Goal: Information Seeking & Learning: Learn about a topic

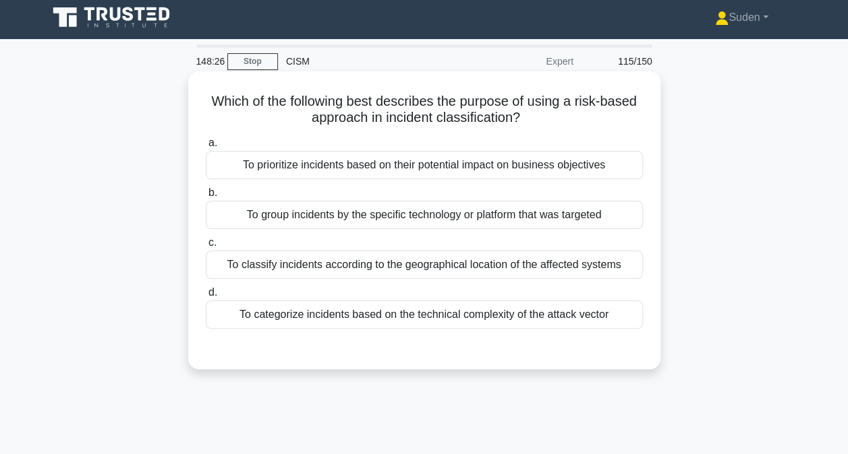
click at [550, 177] on div "To prioritize incidents based on their potential impact on business objectives" at bounding box center [424, 165] width 437 height 28
click at [206, 148] on input "a. To prioritize incidents based on their potential impact on business objectiv…" at bounding box center [206, 143] width 0 height 9
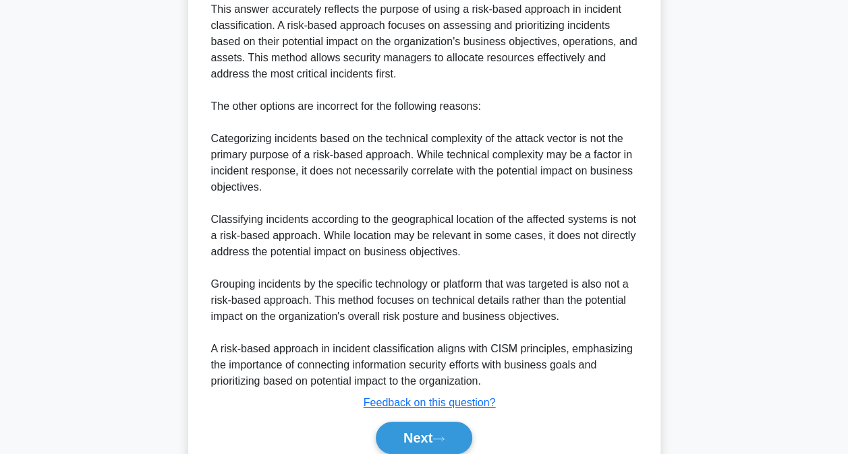
scroll to position [488, 0]
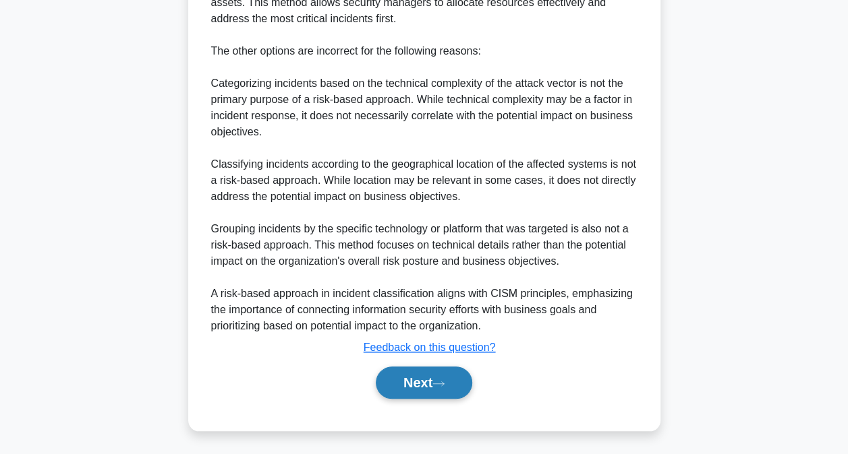
click at [429, 372] on button "Next" at bounding box center [424, 383] width 96 height 32
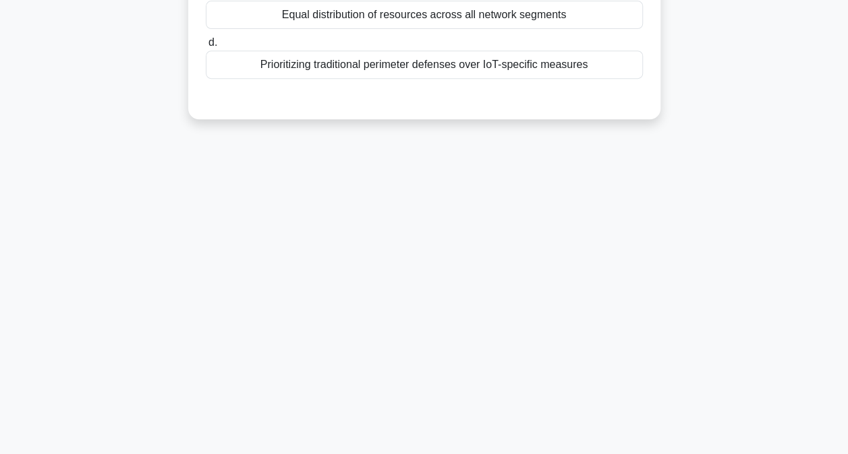
scroll to position [71, 0]
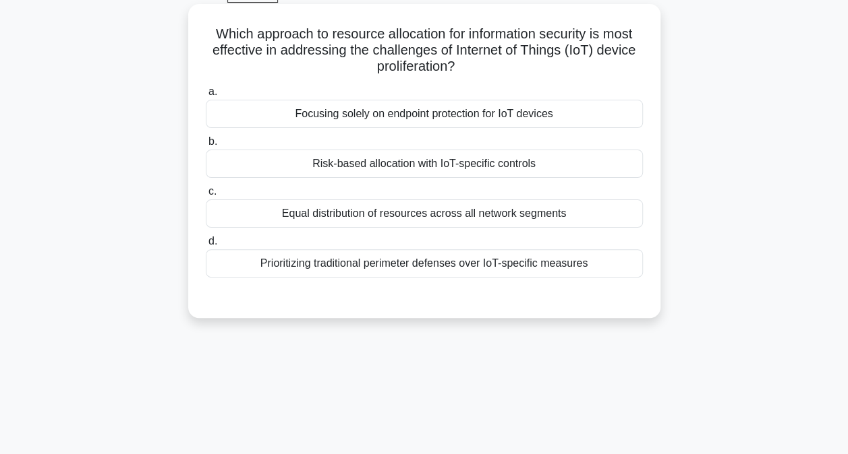
drag, startPoint x: 399, startPoint y: 169, endPoint x: 585, endPoint y: 183, distance: 186.7
click at [400, 169] on div "Risk-based allocation with IoT-specific controls" at bounding box center [424, 164] width 437 height 28
click at [206, 146] on input "b. Risk-based allocation with IoT-specific controls" at bounding box center [206, 142] width 0 height 9
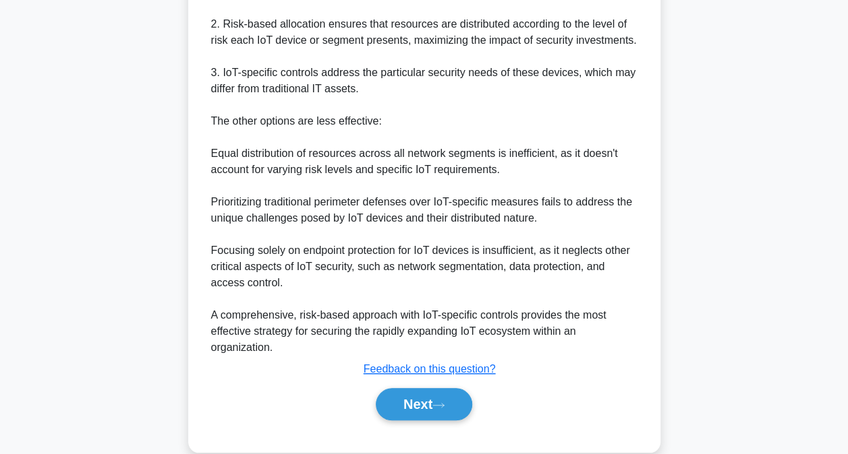
scroll to position [521, 0]
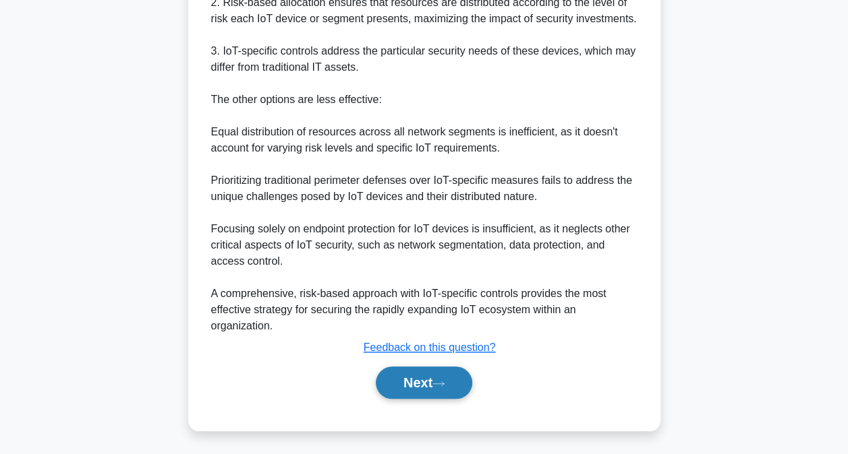
click at [464, 388] on button "Next" at bounding box center [424, 383] width 96 height 32
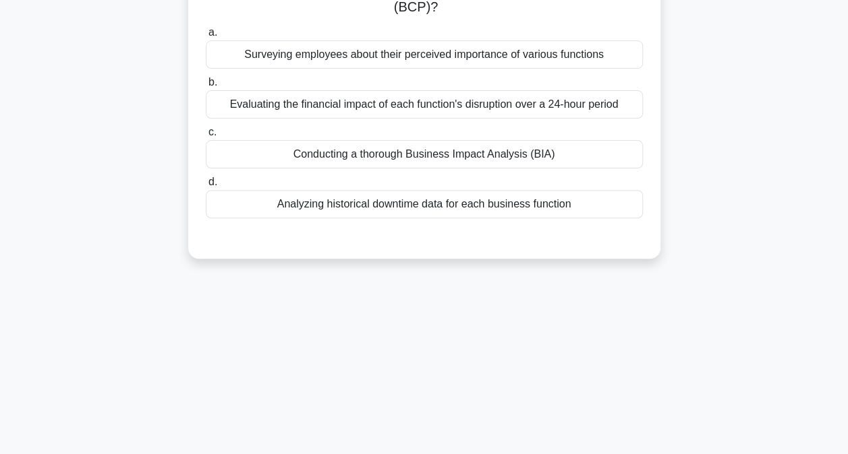
scroll to position [4, 0]
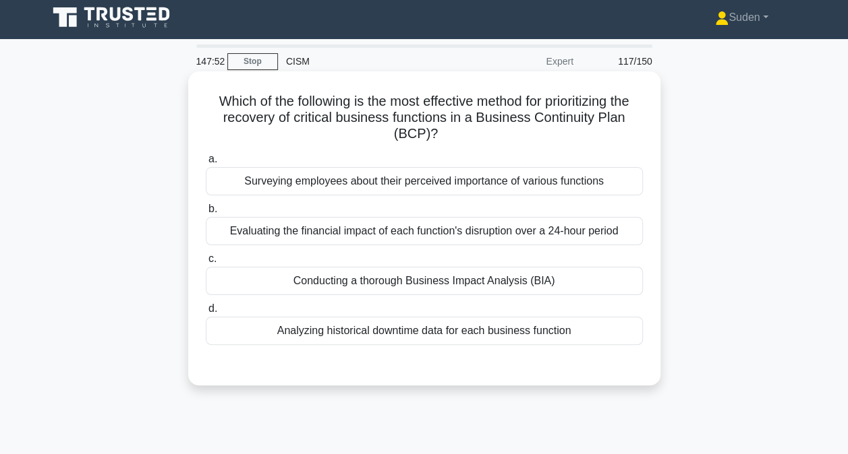
click at [397, 286] on div "Conducting a thorough Business Impact Analysis (BIA)" at bounding box center [424, 281] width 437 height 28
click at [206, 264] on input "c. Conducting a thorough Business Impact Analysis (BIA)" at bounding box center [206, 259] width 0 height 9
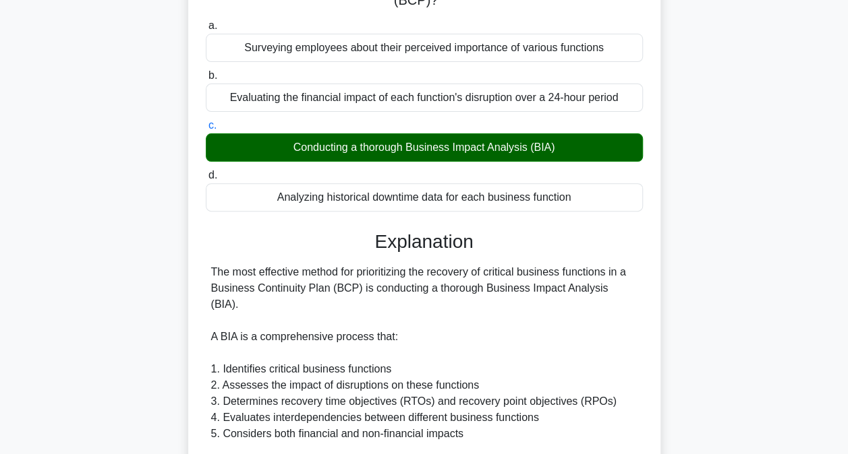
scroll to position [476, 0]
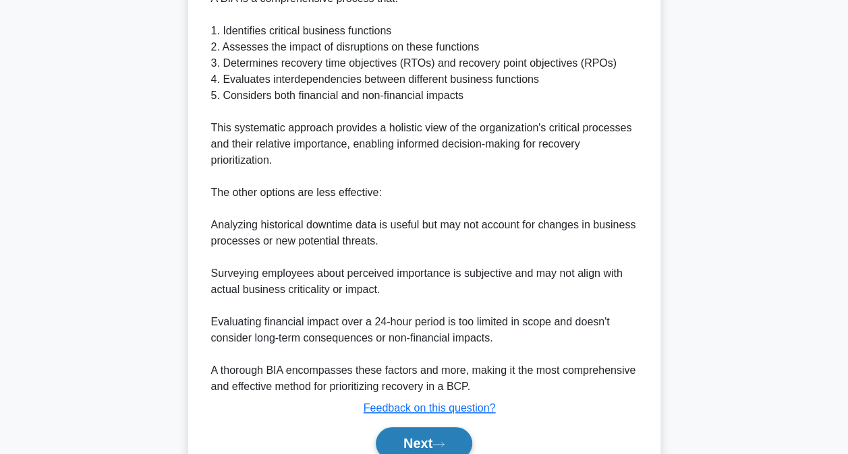
click at [408, 427] on button "Next" at bounding box center [424, 443] width 96 height 32
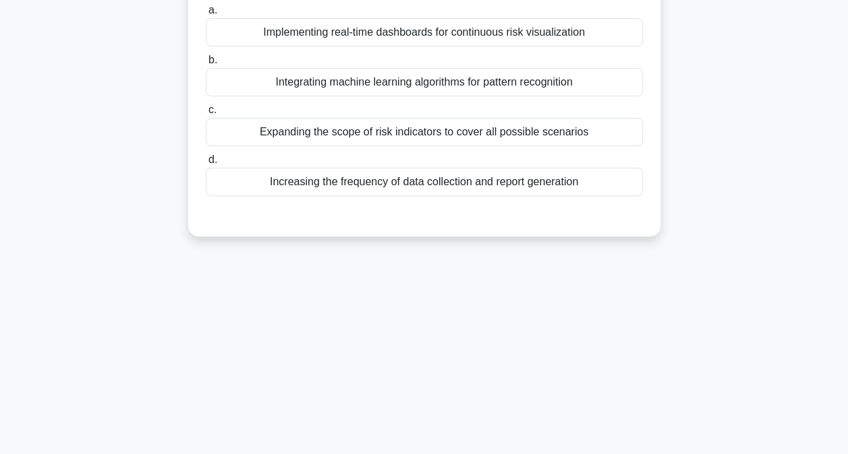
scroll to position [0, 0]
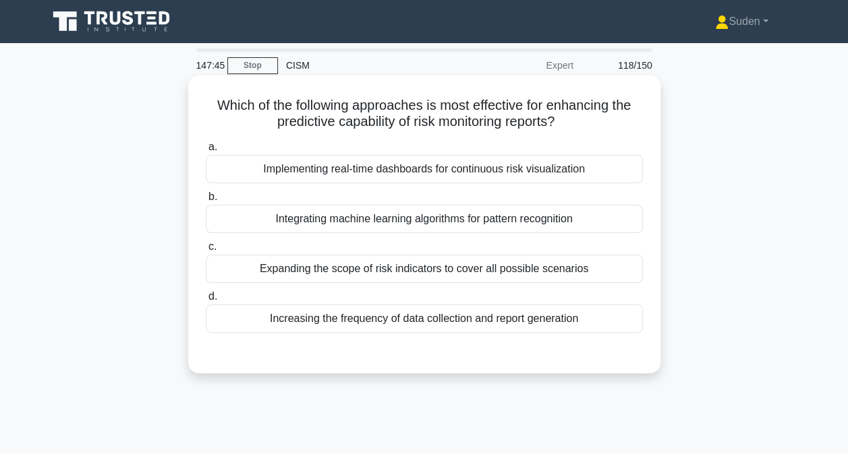
click at [506, 172] on div "Implementing real-time dashboards for continuous risk visualization" at bounding box center [424, 169] width 437 height 28
click at [206, 152] on input "a. Implementing real-time dashboards for continuous risk visualization" at bounding box center [206, 147] width 0 height 9
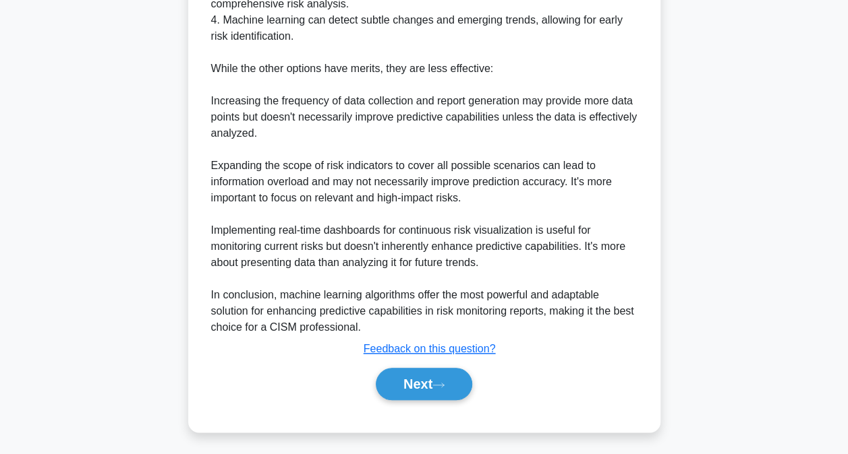
scroll to position [539, 0]
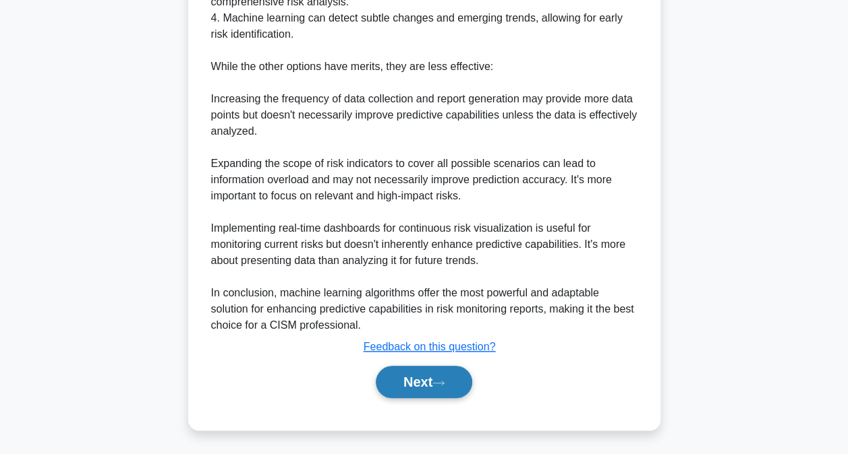
click at [410, 396] on button "Next" at bounding box center [424, 382] width 96 height 32
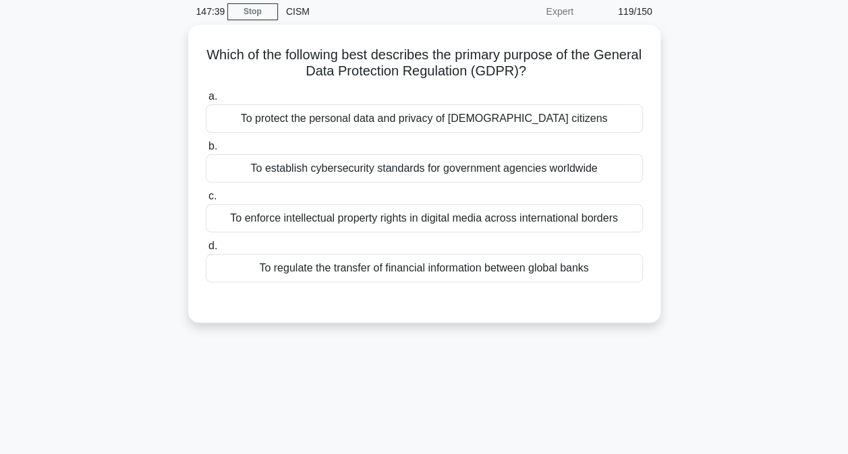
scroll to position [0, 0]
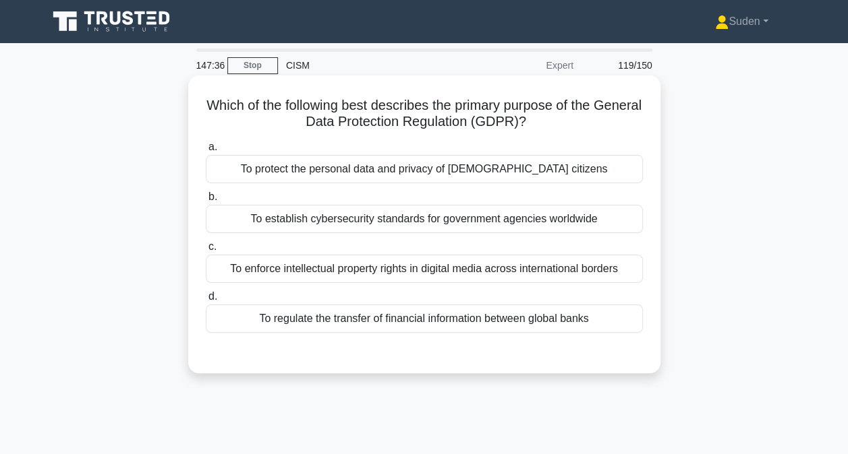
click at [503, 169] on div "To protect the personal data and privacy of EU citizens" at bounding box center [424, 169] width 437 height 28
click at [206, 152] on input "a. To protect the personal data and privacy of EU citizens" at bounding box center [206, 147] width 0 height 9
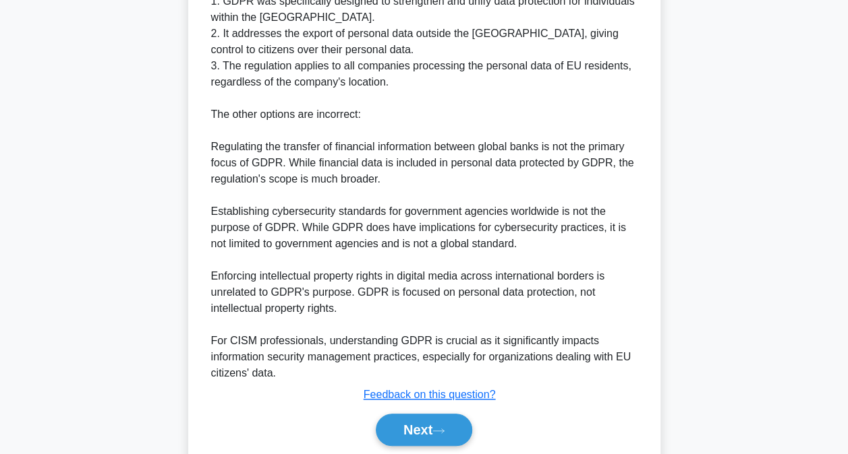
scroll to position [488, 0]
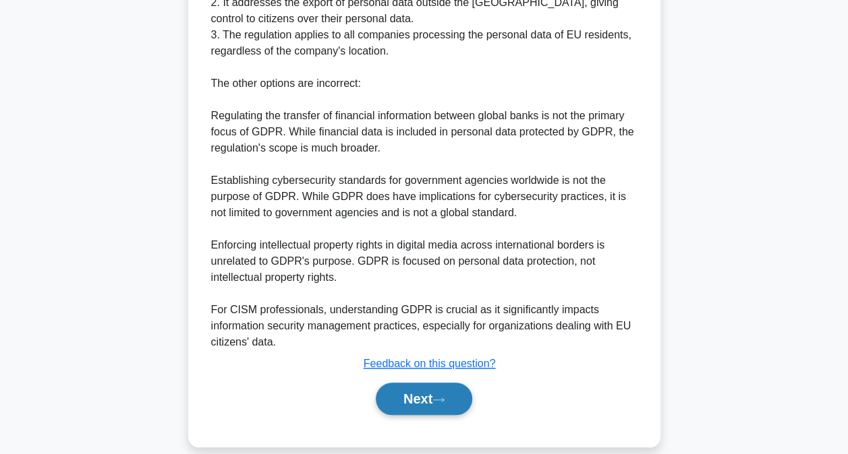
click at [467, 383] on button "Next" at bounding box center [424, 399] width 96 height 32
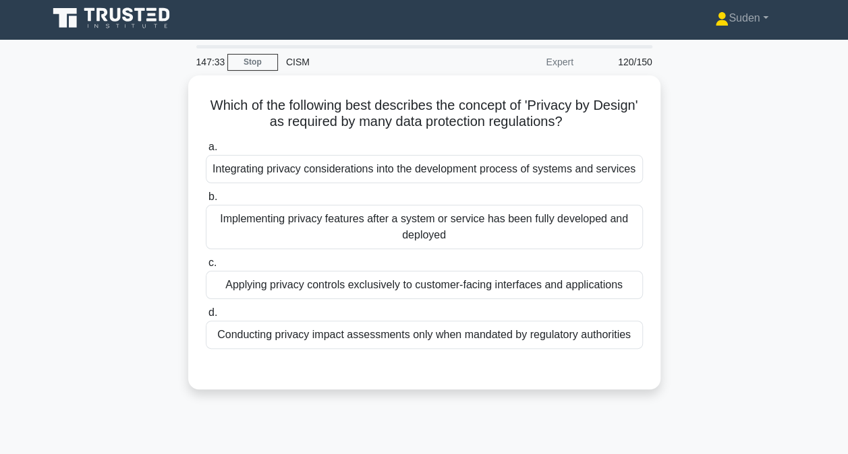
scroll to position [0, 0]
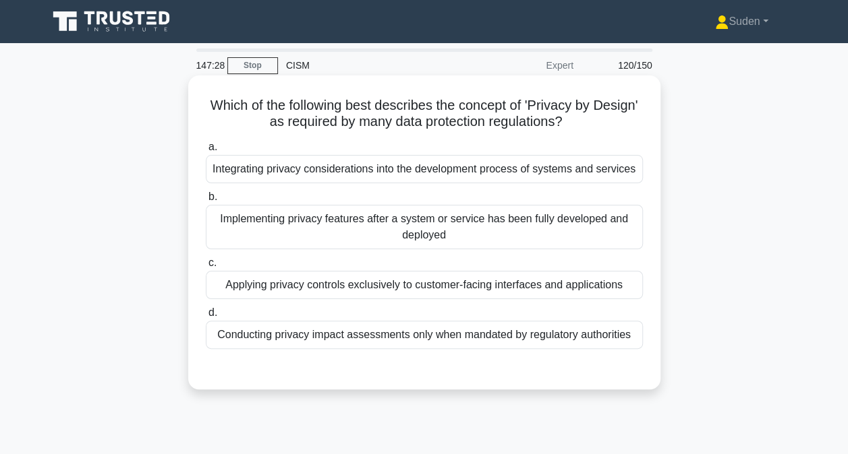
click at [477, 222] on div "Implementing privacy features after a system or service has been fully develope…" at bounding box center [424, 227] width 437 height 45
click at [206, 202] on input "b. Implementing privacy features after a system or service has been fully devel…" at bounding box center [206, 197] width 0 height 9
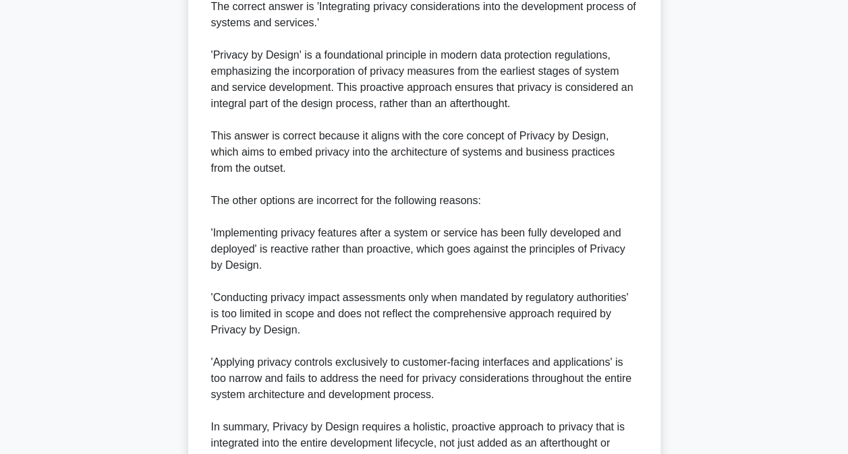
scroll to position [555, 0]
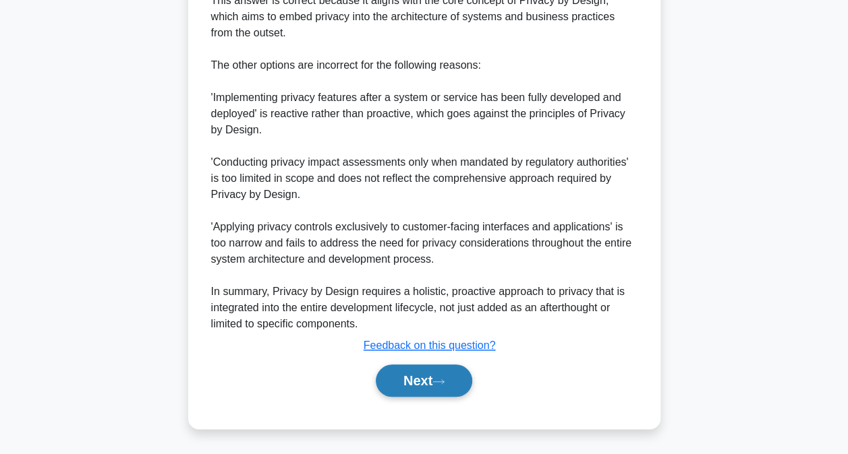
click at [454, 381] on button "Next" at bounding box center [424, 381] width 96 height 32
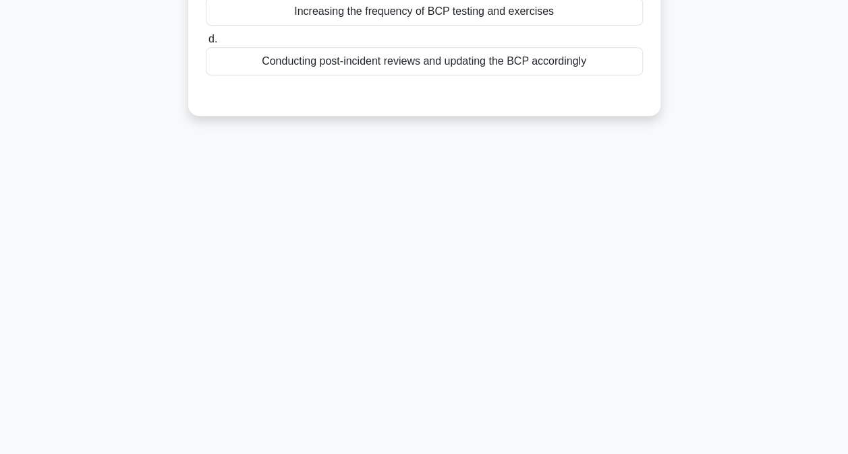
scroll to position [71, 0]
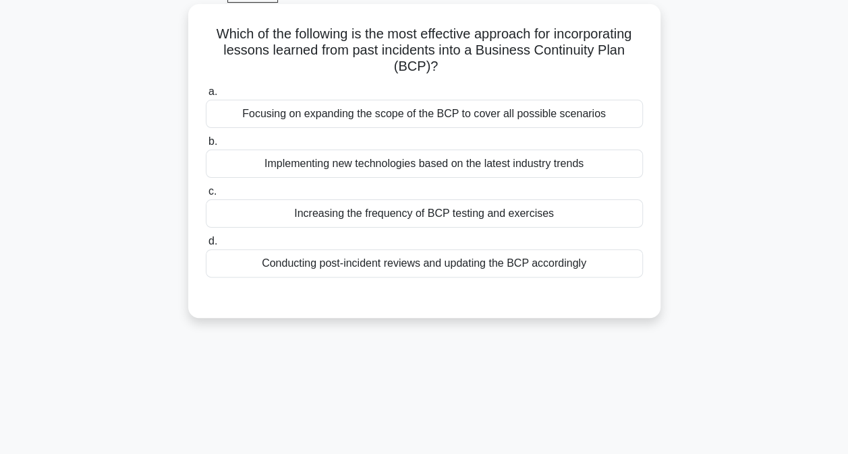
click at [414, 265] on div "Conducting post-incident reviews and updating the BCP accordingly" at bounding box center [424, 263] width 437 height 28
click at [206, 246] on input "d. Conducting post-incident reviews and updating the BCP accordingly" at bounding box center [206, 241] width 0 height 9
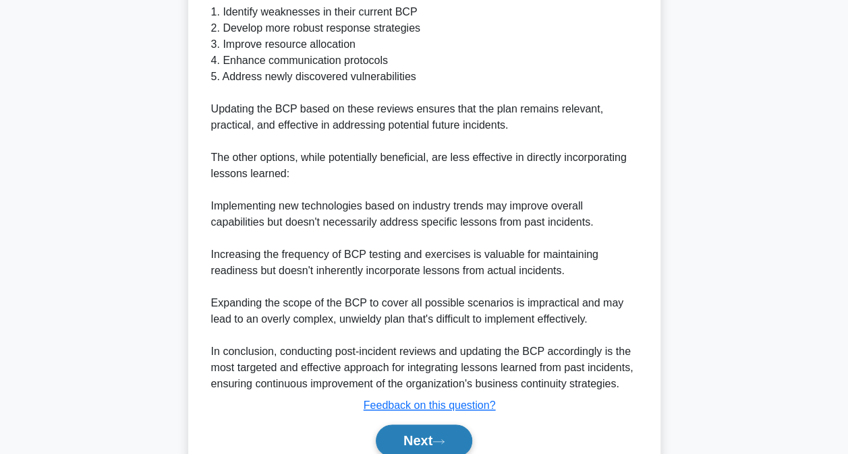
click at [415, 434] on button "Next" at bounding box center [424, 441] width 96 height 32
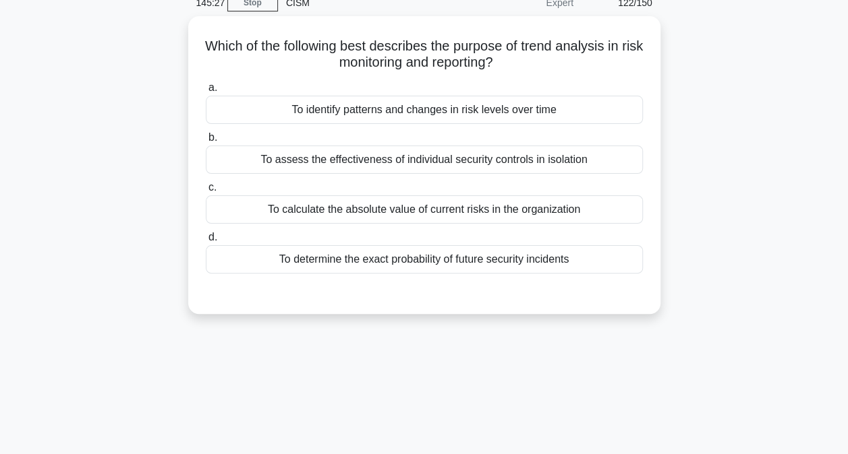
scroll to position [0, 0]
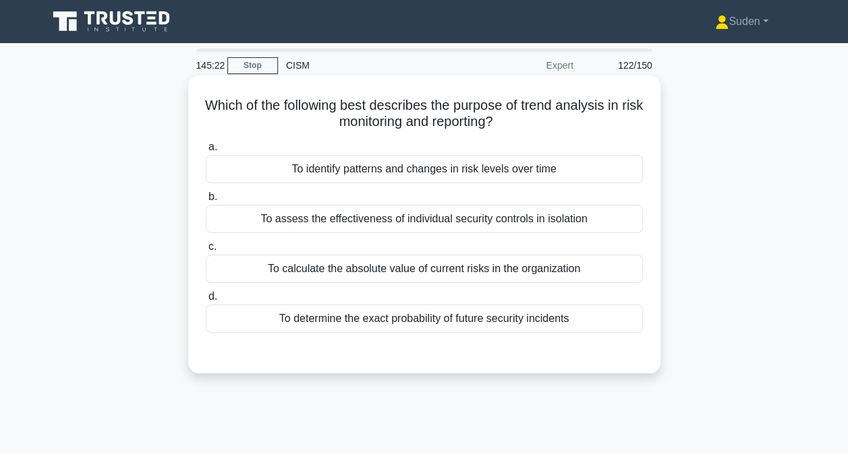
click at [456, 171] on div "To identify patterns and changes in risk levels over time" at bounding box center [424, 169] width 437 height 28
click at [206, 152] on input "a. To identify patterns and changes in risk levels over time" at bounding box center [206, 147] width 0 height 9
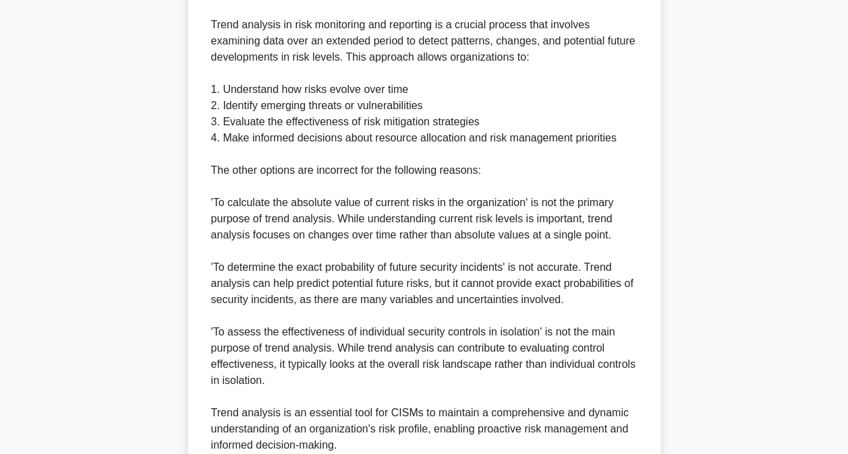
scroll to position [521, 0]
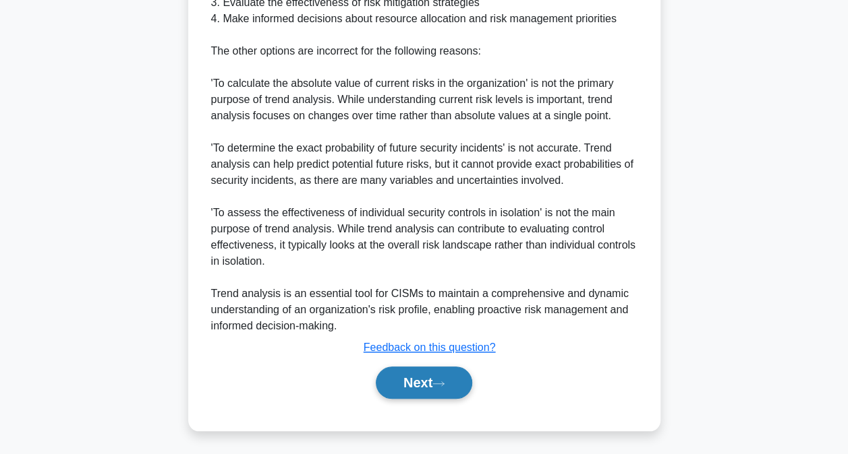
click at [437, 395] on button "Next" at bounding box center [424, 383] width 96 height 32
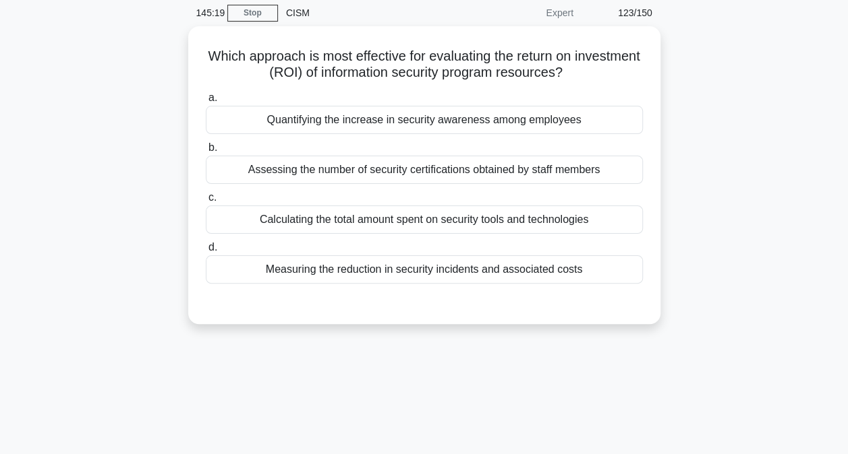
scroll to position [0, 0]
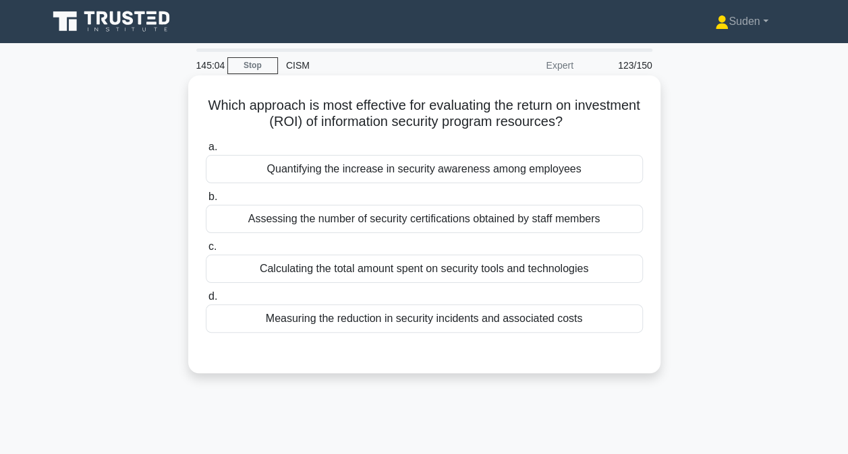
click at [372, 172] on div "Quantifying the increase in security awareness among employees" at bounding box center [424, 169] width 437 height 28
click at [206, 152] on input "a. Quantifying the increase in security awareness among employees" at bounding box center [206, 147] width 0 height 9
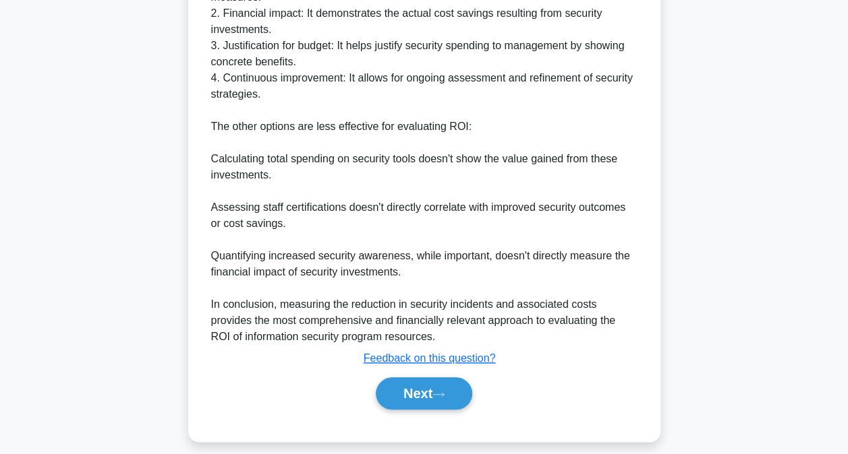
scroll to position [539, 0]
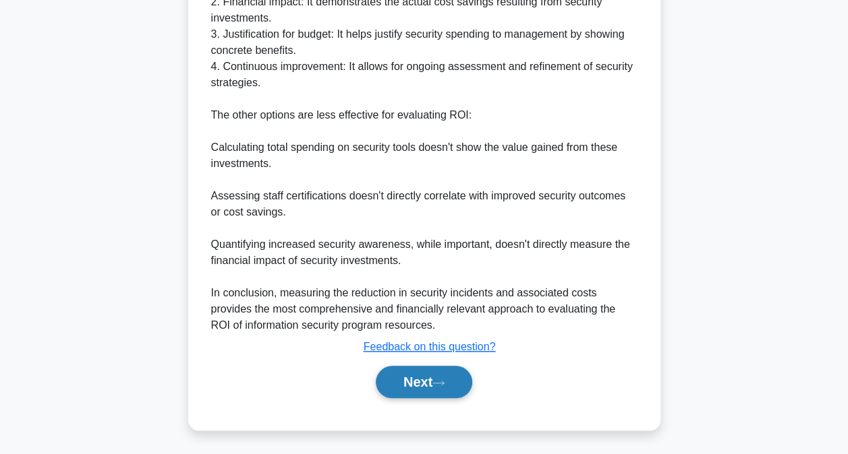
click at [435, 390] on button "Next" at bounding box center [424, 382] width 96 height 32
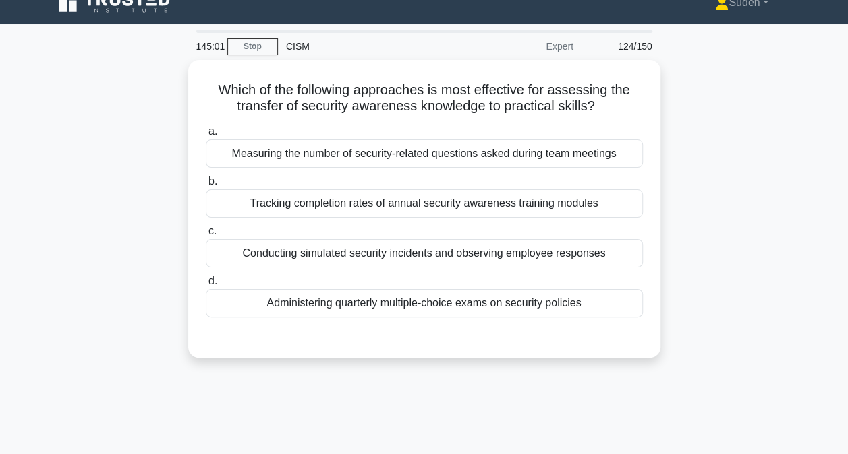
scroll to position [4, 0]
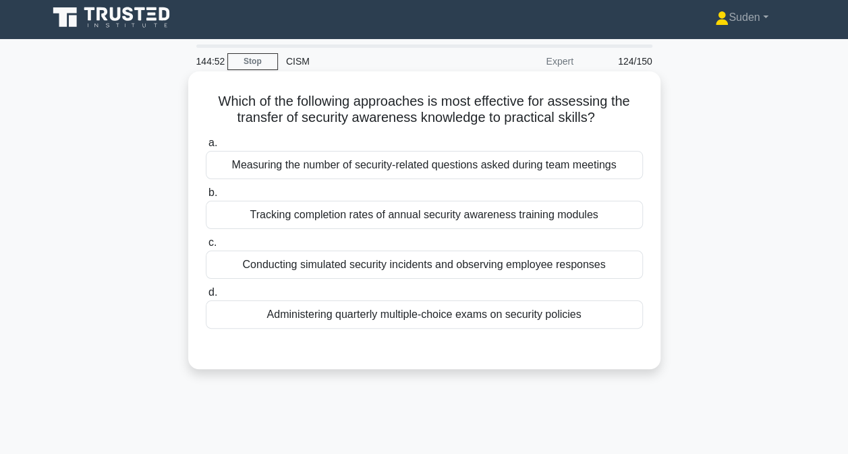
click at [397, 268] on div "Conducting simulated security incidents and observing employee responses" at bounding box center [424, 265] width 437 height 28
click at [206, 247] on input "c. Conducting simulated security incidents and observing employee responses" at bounding box center [206, 243] width 0 height 9
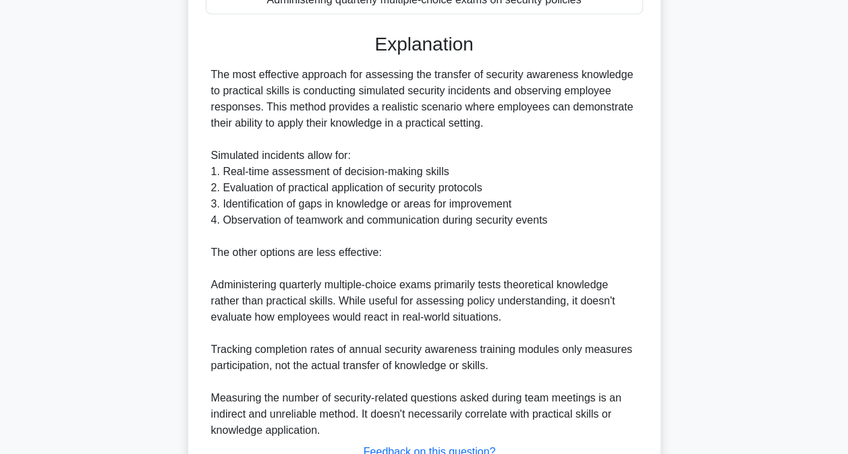
scroll to position [423, 0]
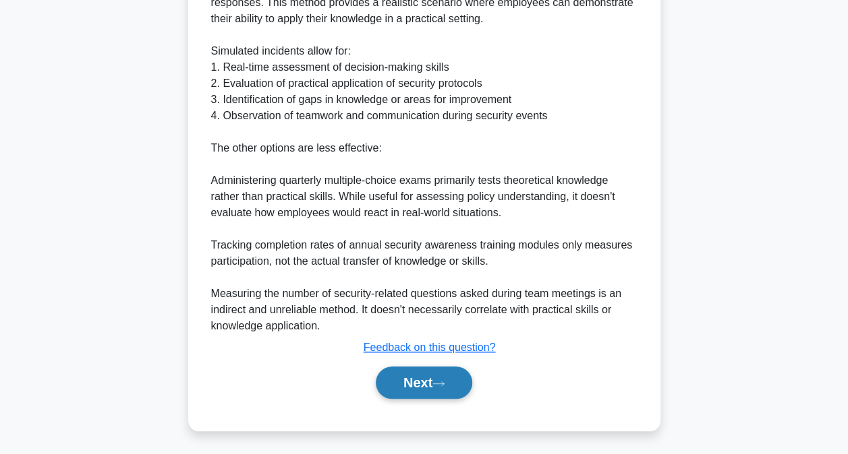
click at [440, 392] on button "Next" at bounding box center [424, 383] width 96 height 32
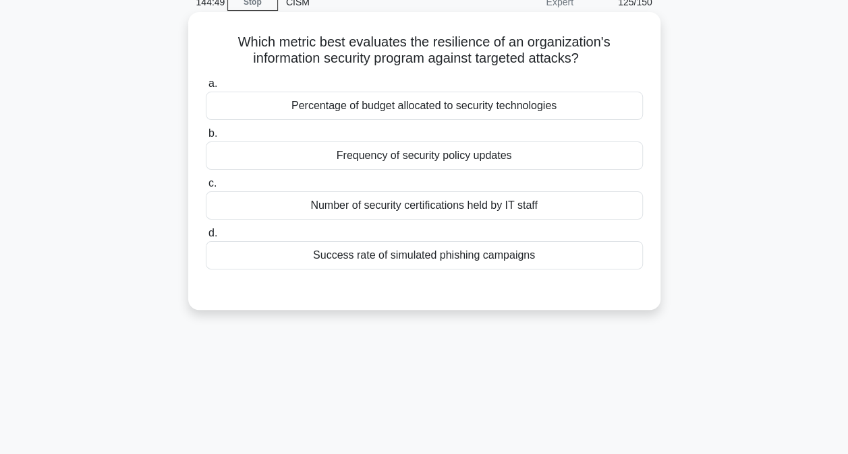
scroll to position [0, 0]
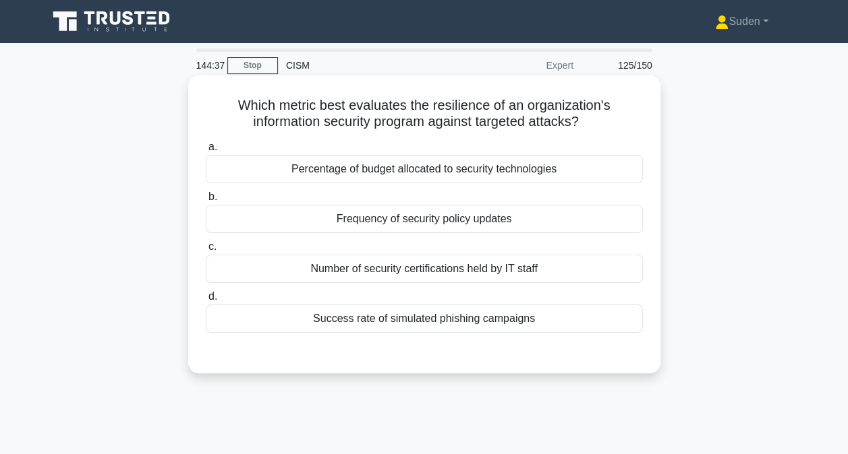
click at [405, 319] on div "Success rate of simulated phishing campaigns" at bounding box center [424, 319] width 437 height 28
click at [206, 301] on input "d. Success rate of simulated phishing campaigns" at bounding box center [206, 297] width 0 height 9
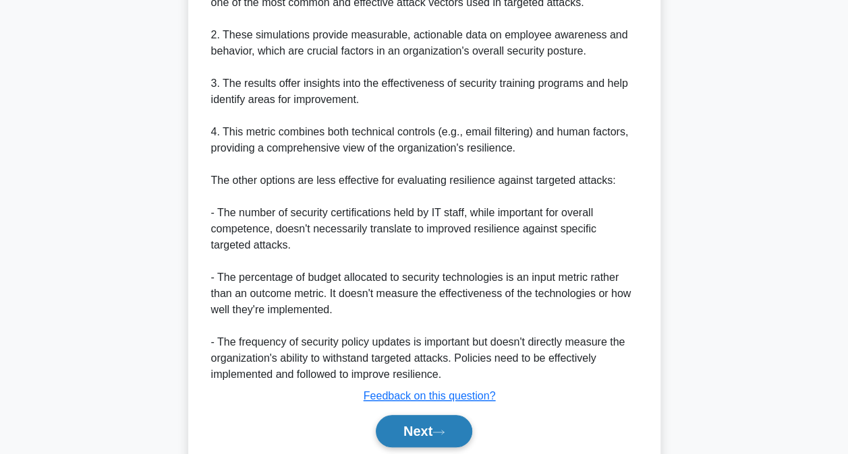
click at [445, 423] on button "Next" at bounding box center [424, 431] width 96 height 32
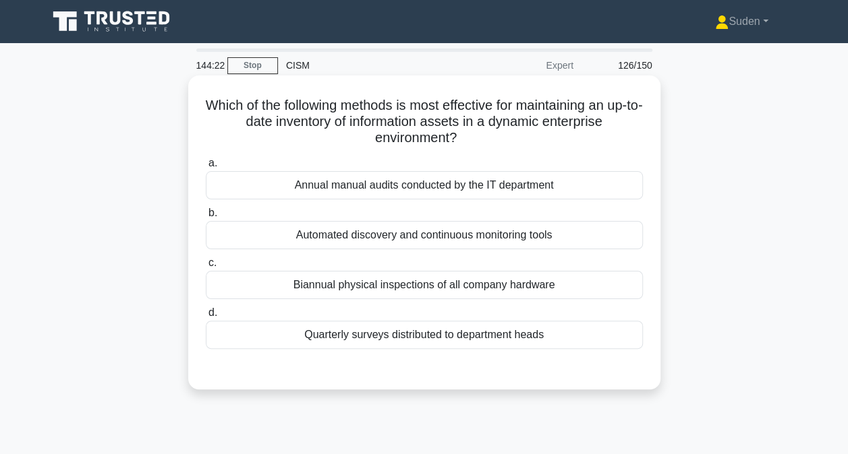
drag, startPoint x: 403, startPoint y: 241, endPoint x: 415, endPoint y: 241, distance: 12.1
click at [404, 241] on div "Automated discovery and continuous monitoring tools" at bounding box center [424, 235] width 437 height 28
click at [206, 218] on input "b. Automated discovery and continuous monitoring tools" at bounding box center [206, 213] width 0 height 9
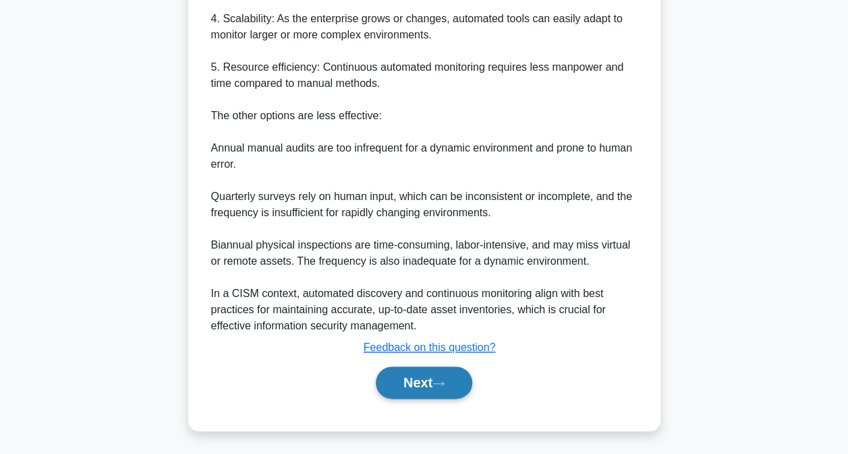
click at [417, 386] on button "Next" at bounding box center [424, 383] width 96 height 32
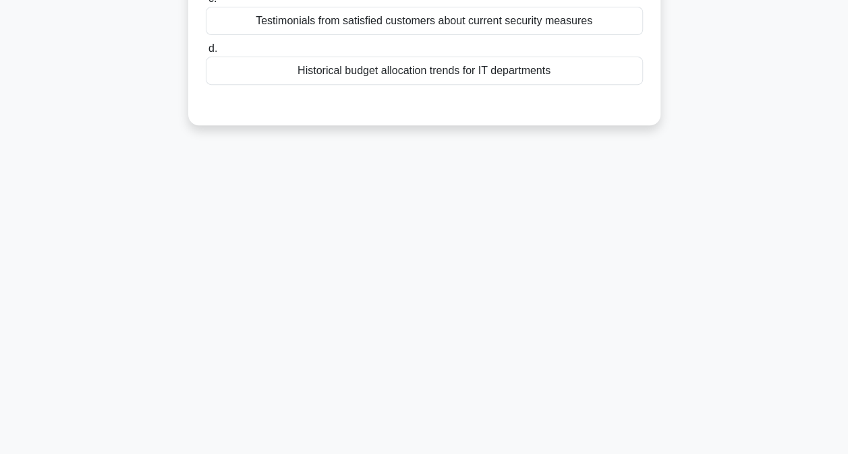
scroll to position [4, 0]
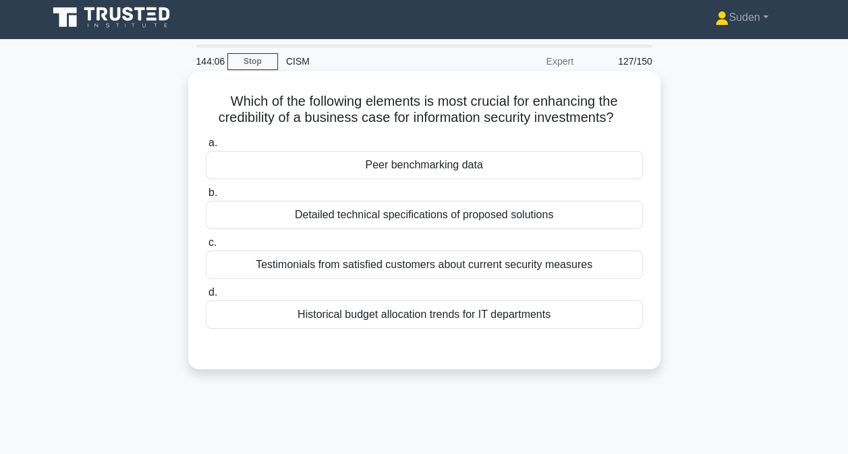
click at [443, 258] on div "Testimonials from satisfied customers about current security measures" at bounding box center [424, 265] width 437 height 28
click at [206, 247] on input "c. Testimonials from satisfied customers about current security measures" at bounding box center [206, 243] width 0 height 9
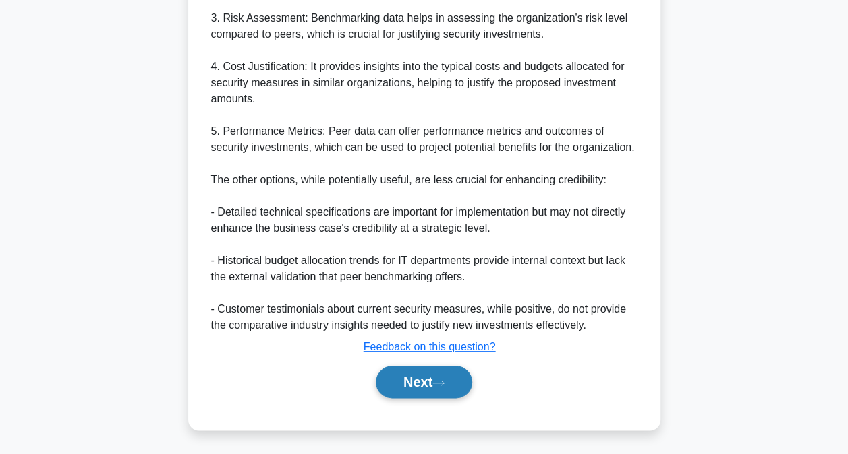
click at [425, 386] on button "Next" at bounding box center [424, 382] width 96 height 32
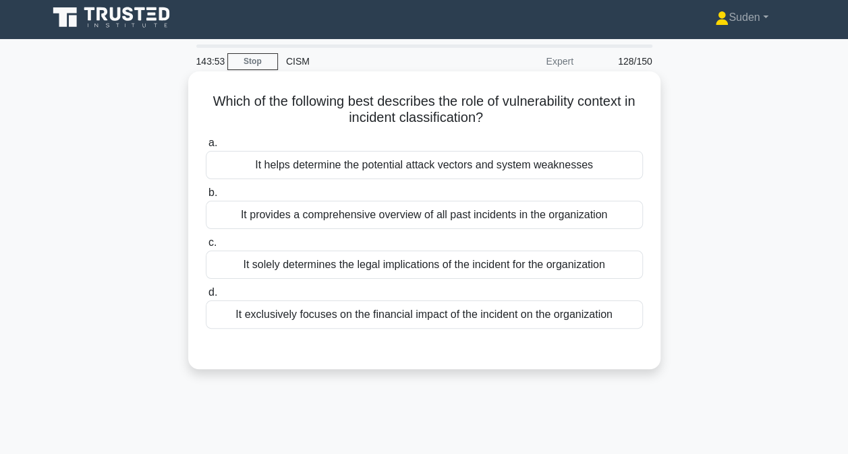
click at [479, 167] on div "It helps determine the potential attack vectors and system weaknesses" at bounding box center [424, 165] width 437 height 28
click at [206, 148] on input "a. It helps determine the potential attack vectors and system weaknesses" at bounding box center [206, 143] width 0 height 9
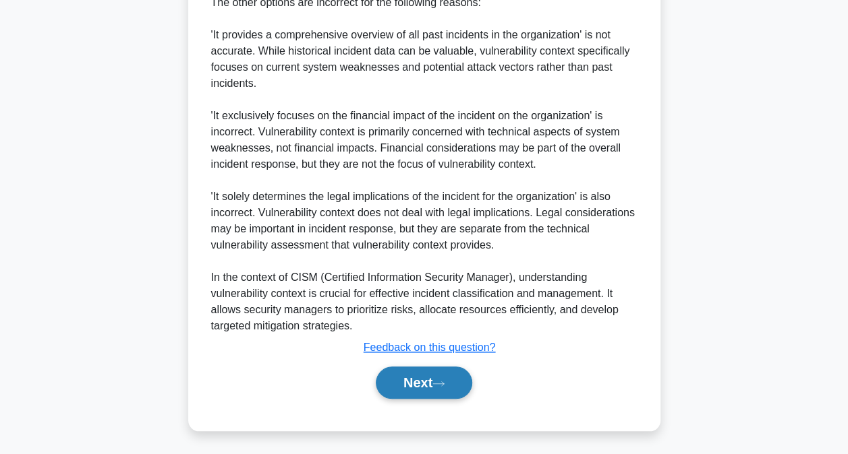
drag, startPoint x: 398, startPoint y: 395, endPoint x: 406, endPoint y: 395, distance: 8.1
click at [398, 395] on button "Next" at bounding box center [424, 383] width 96 height 32
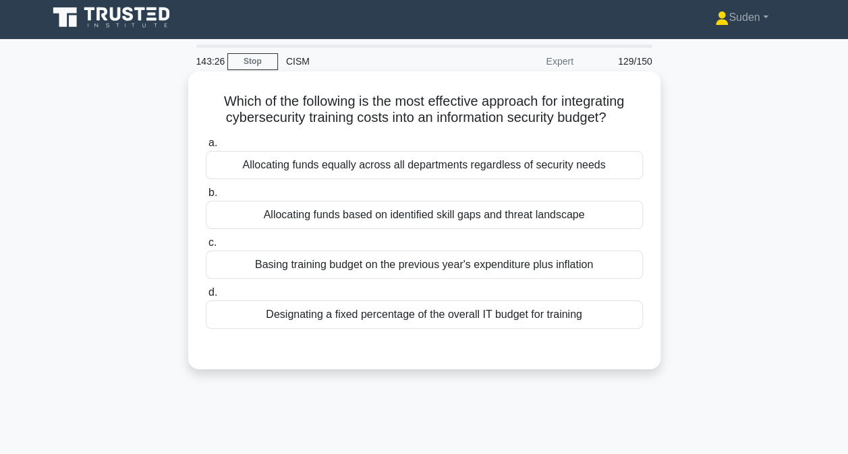
click at [484, 214] on div "Allocating funds based on identified skill gaps and threat landscape" at bounding box center [424, 215] width 437 height 28
click at [206, 198] on input "b. Allocating funds based on identified skill gaps and threat landscape" at bounding box center [206, 193] width 0 height 9
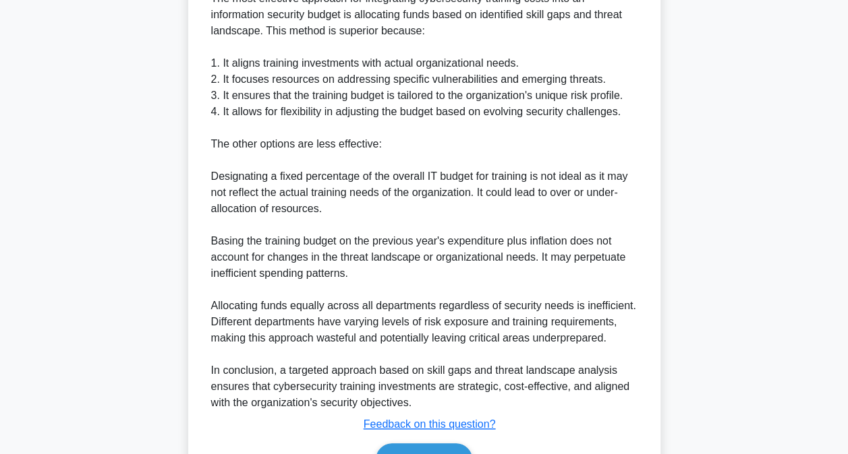
scroll to position [472, 0]
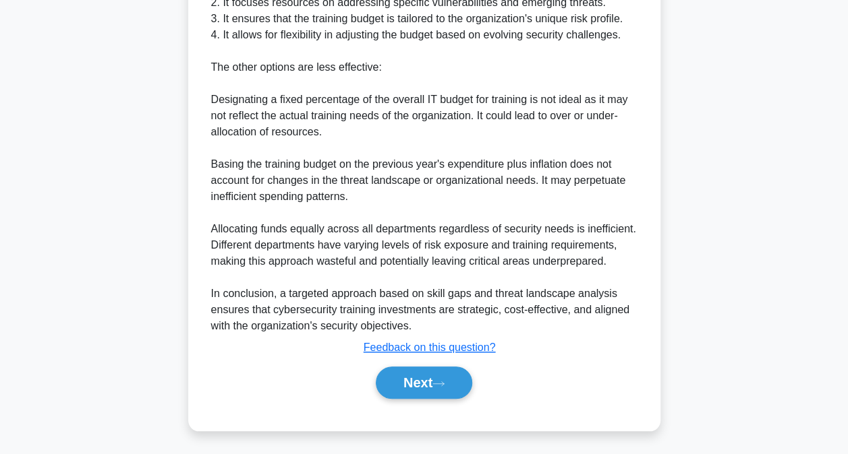
click at [422, 397] on div "Next" at bounding box center [424, 382] width 437 height 43
click at [427, 388] on button "Next" at bounding box center [424, 383] width 96 height 32
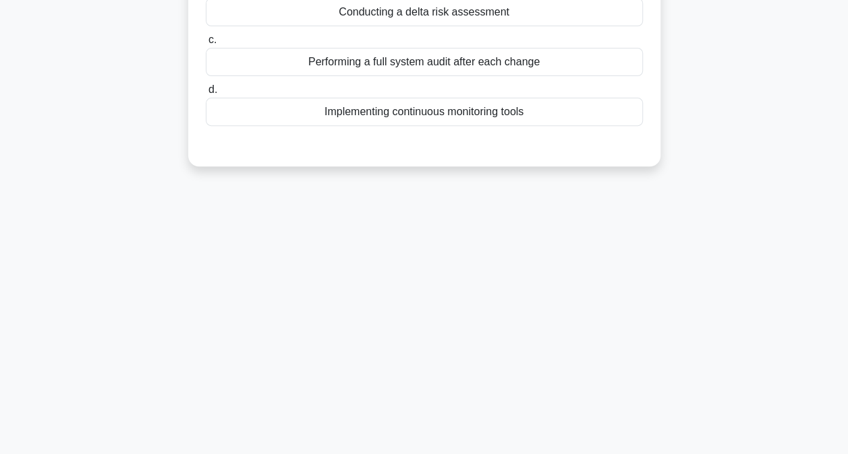
scroll to position [4, 0]
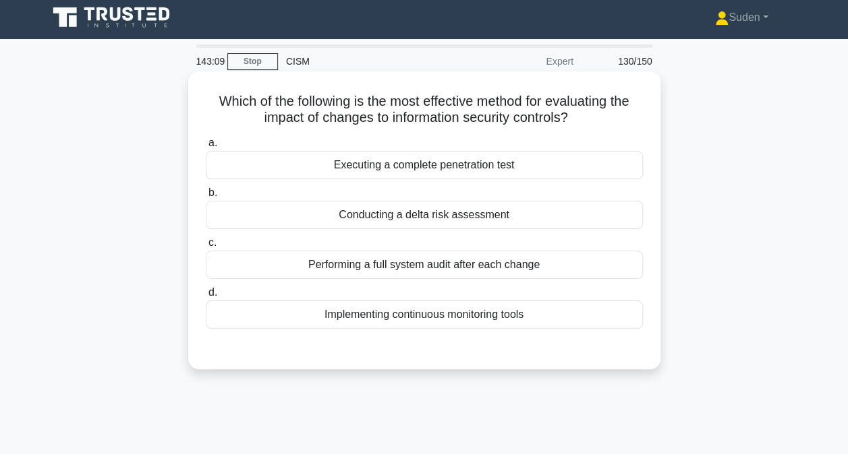
click at [423, 271] on div "Performing a full system audit after each change" at bounding box center [424, 265] width 437 height 28
click at [206, 247] on input "c. Performing a full system audit after each change" at bounding box center [206, 243] width 0 height 9
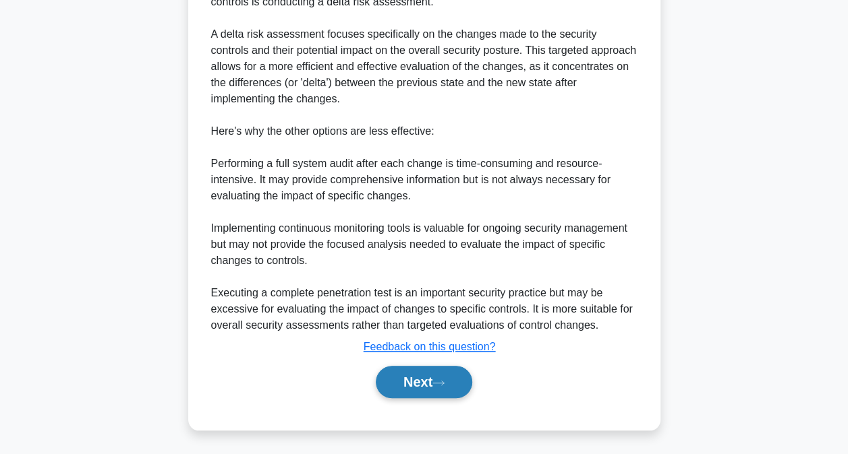
click at [423, 373] on button "Next" at bounding box center [424, 382] width 96 height 32
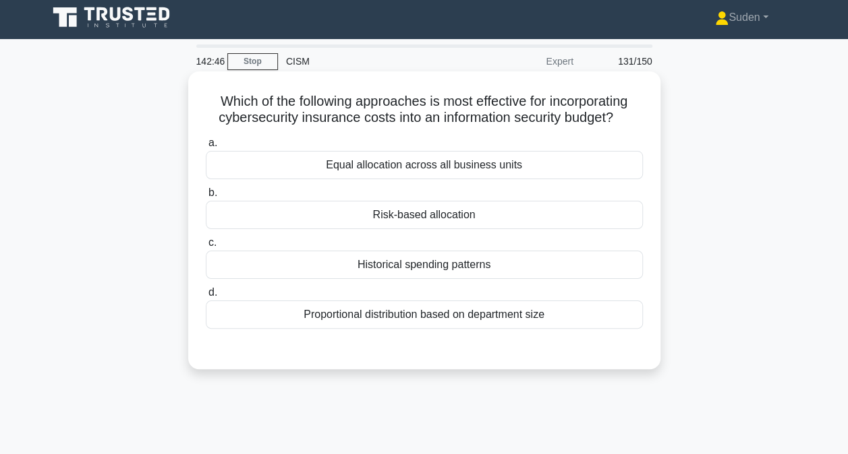
click at [426, 223] on div "Risk-based allocation" at bounding box center [424, 215] width 437 height 28
click at [206, 198] on input "b. Risk-based allocation" at bounding box center [206, 193] width 0 height 9
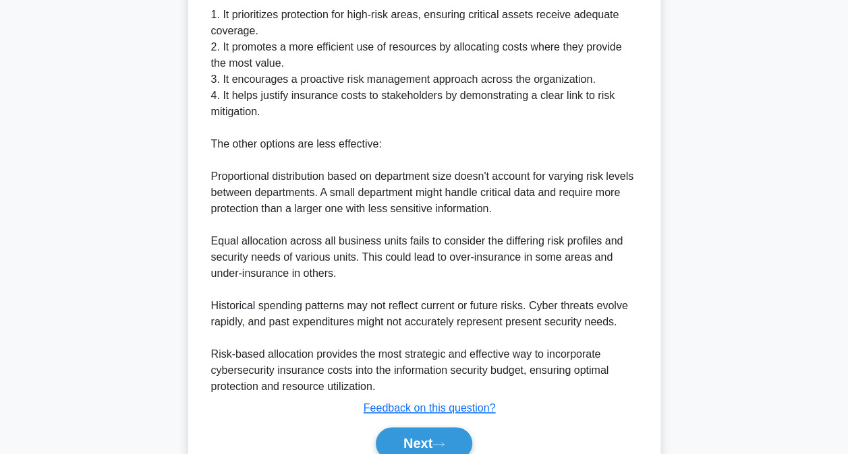
scroll to position [543, 0]
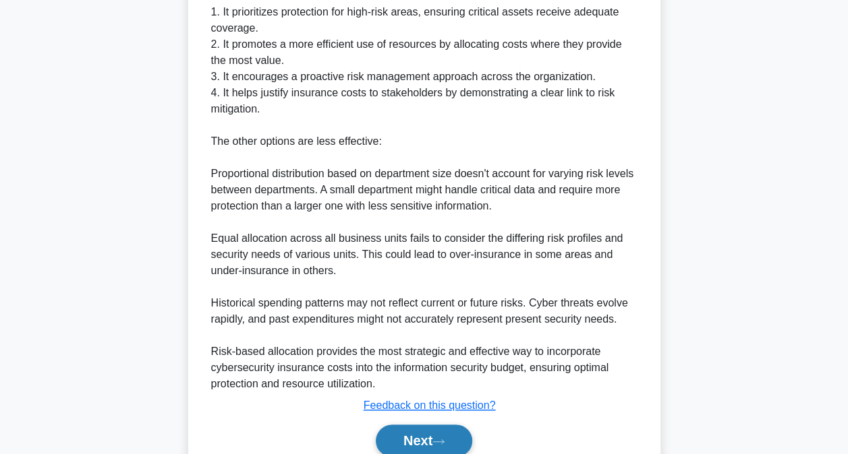
click at [423, 431] on button "Next" at bounding box center [424, 441] width 96 height 32
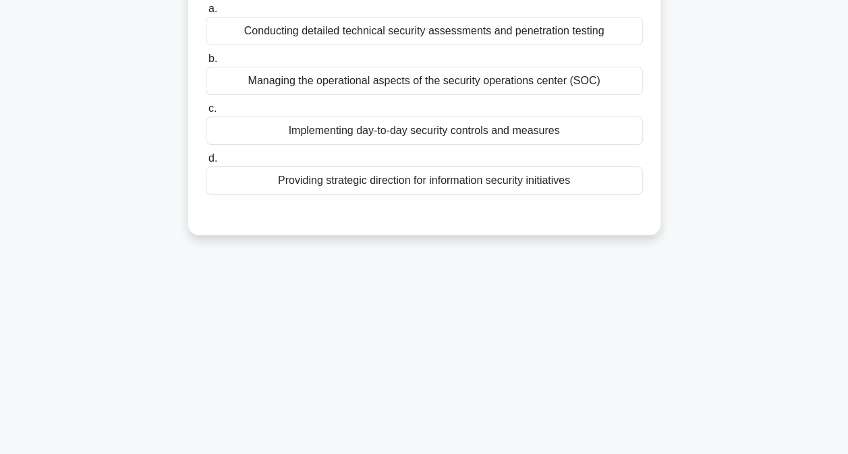
scroll to position [0, 0]
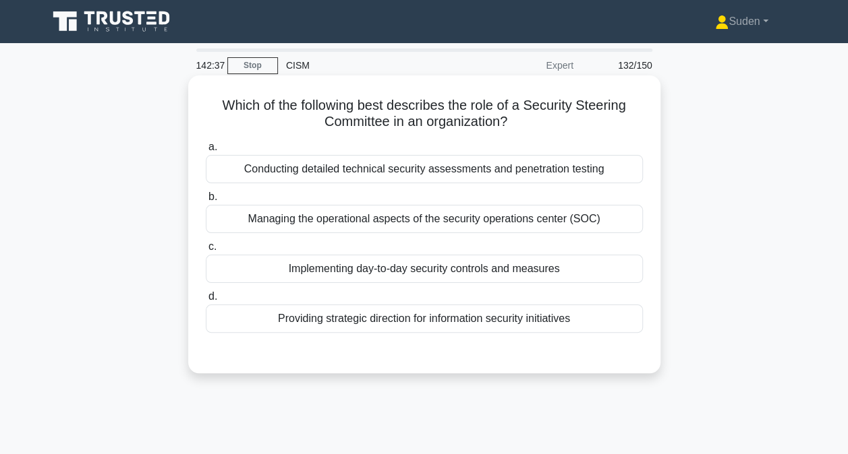
click at [353, 318] on div "Providing strategic direction for information security initiatives" at bounding box center [424, 319] width 437 height 28
click at [206, 301] on input "d. Providing strategic direction for information security initiatives" at bounding box center [206, 297] width 0 height 9
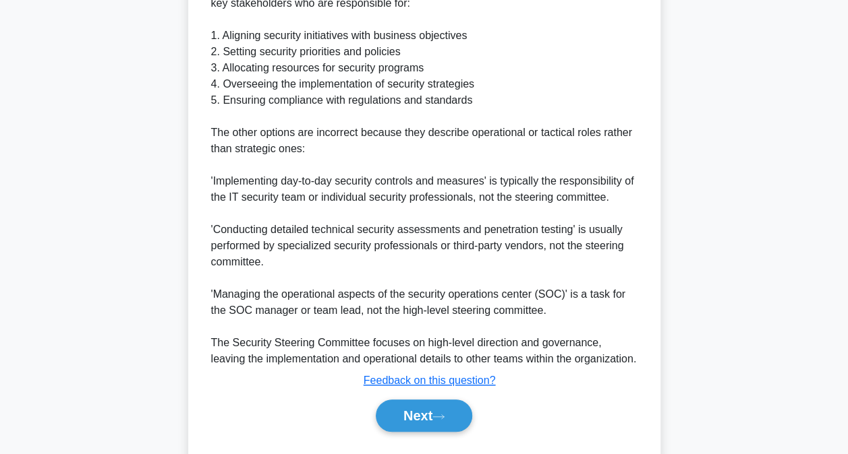
scroll to position [488, 0]
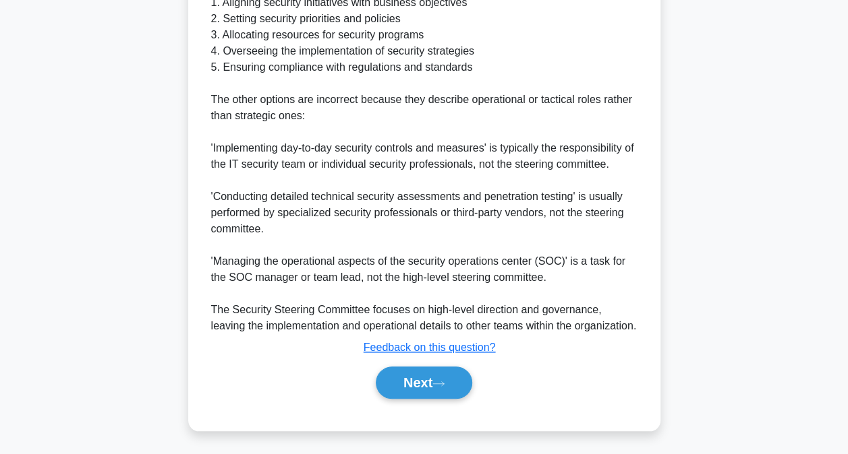
click at [399, 364] on div "Next" at bounding box center [424, 382] width 437 height 43
click at [414, 384] on button "Next" at bounding box center [424, 383] width 96 height 32
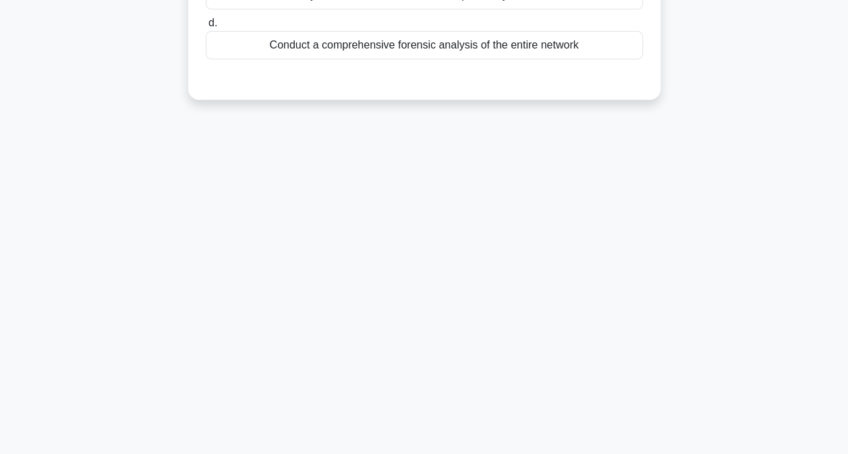
scroll to position [0, 0]
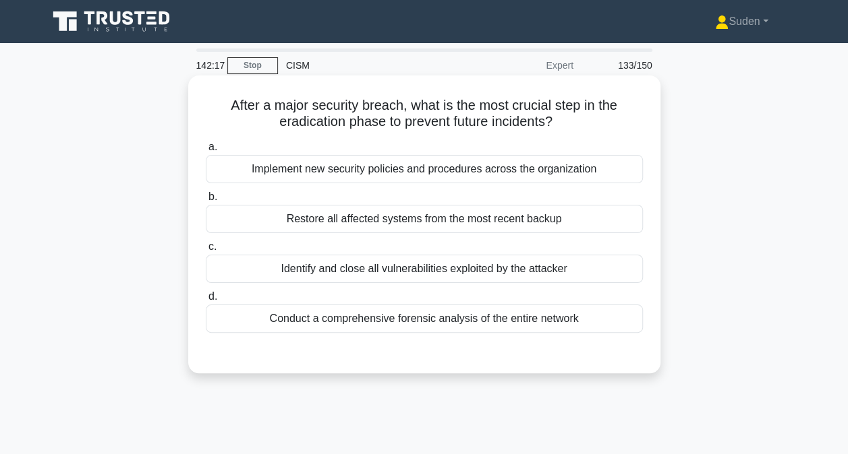
click at [363, 322] on div "Conduct a comprehensive forensic analysis of the entire network" at bounding box center [424, 319] width 437 height 28
click at [206, 301] on input "d. Conduct a comprehensive forensic analysis of the entire network" at bounding box center [206, 297] width 0 height 9
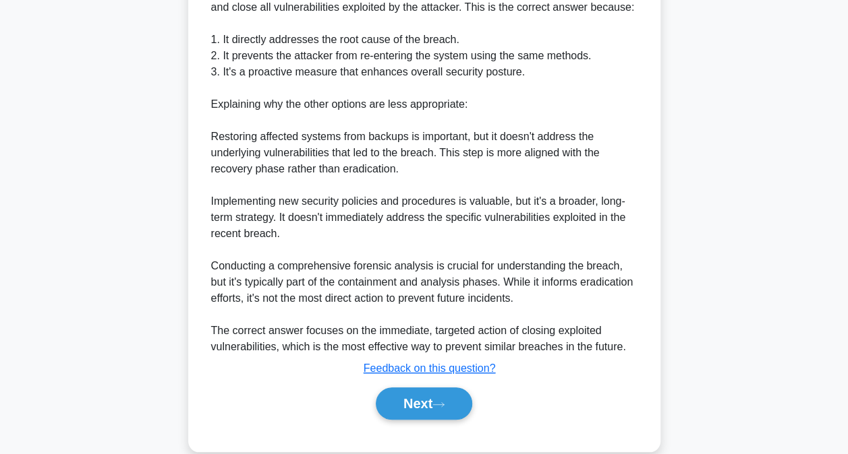
scroll to position [425, 0]
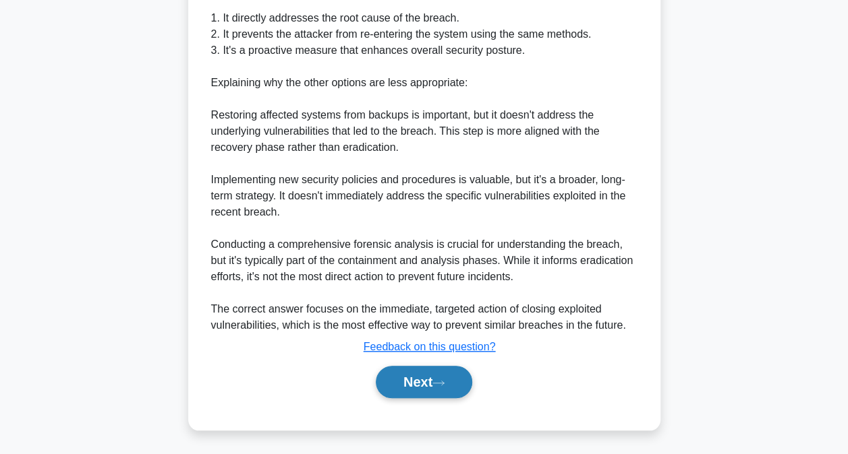
drag, startPoint x: 424, startPoint y: 383, endPoint x: 442, endPoint y: 388, distance: 18.3
click at [432, 387] on button "Next" at bounding box center [424, 382] width 96 height 32
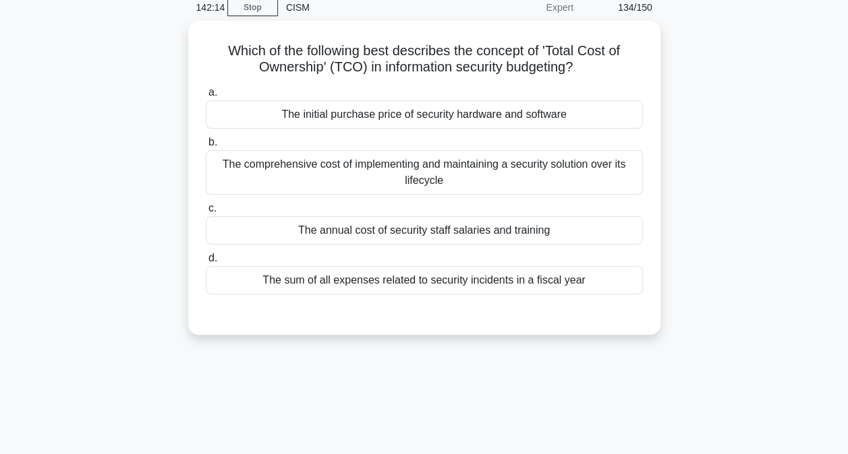
scroll to position [4, 0]
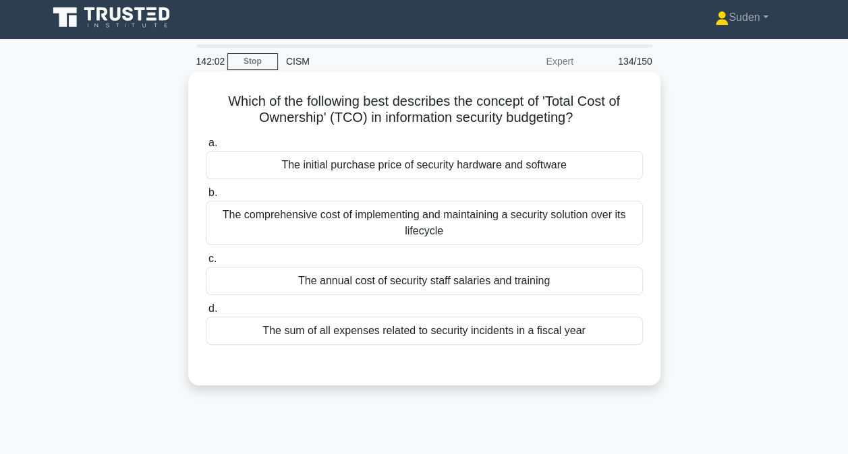
drag, startPoint x: 514, startPoint y: 221, endPoint x: 522, endPoint y: 223, distance: 7.5
click at [515, 221] on div "The comprehensive cost of implementing and maintaining a security solution over…" at bounding box center [424, 223] width 437 height 45
click at [206, 198] on input "b. The comprehensive cost of implementing and maintaining a security solution o…" at bounding box center [206, 193] width 0 height 9
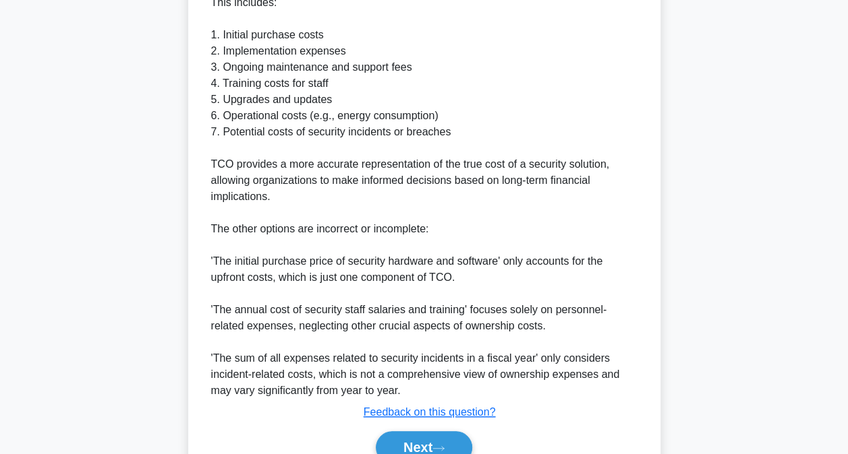
scroll to position [553, 0]
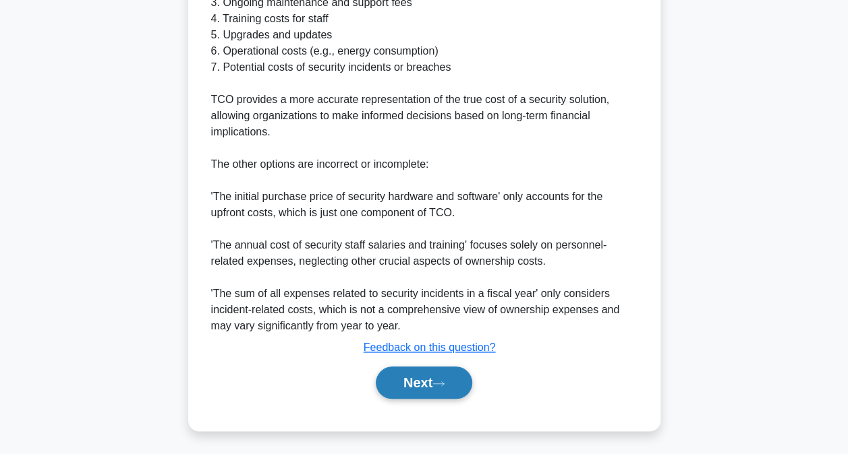
click at [436, 389] on button "Next" at bounding box center [424, 383] width 96 height 32
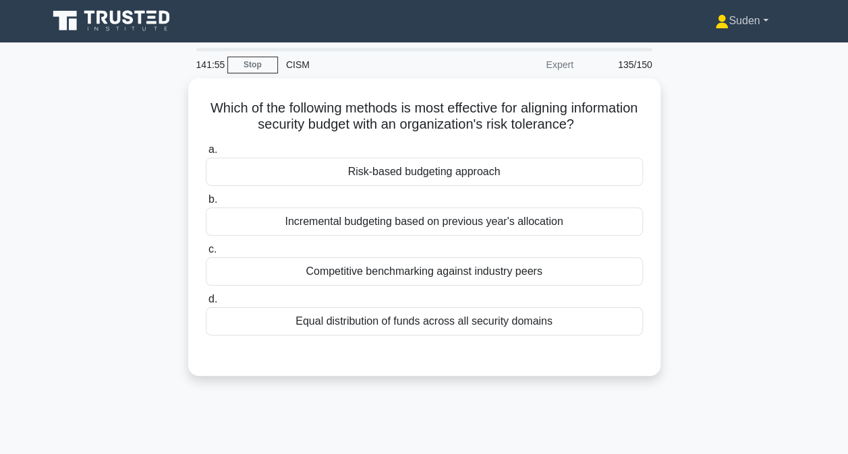
scroll to position [0, 0]
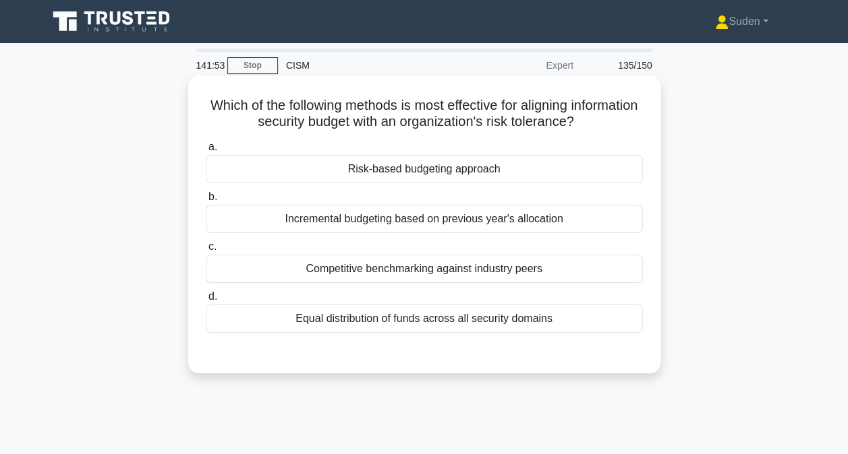
click at [440, 175] on div "Risk-based budgeting approach" at bounding box center [424, 169] width 437 height 28
click at [206, 152] on input "a. Risk-based budgeting approach" at bounding box center [206, 147] width 0 height 9
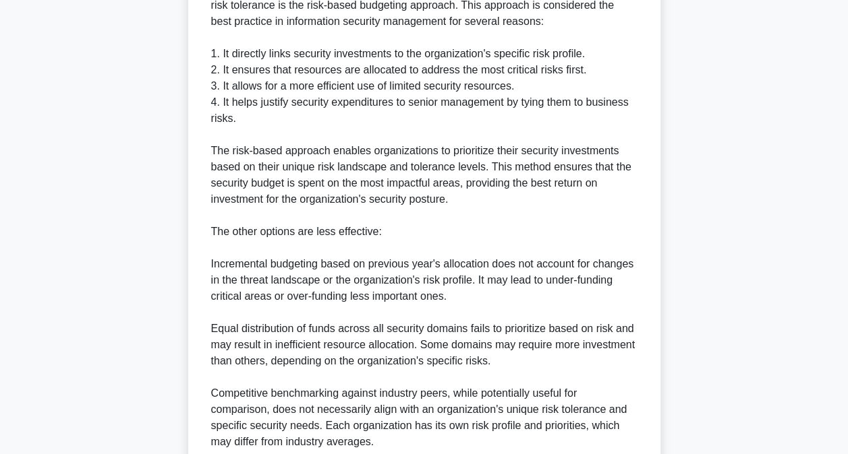
scroll to position [521, 0]
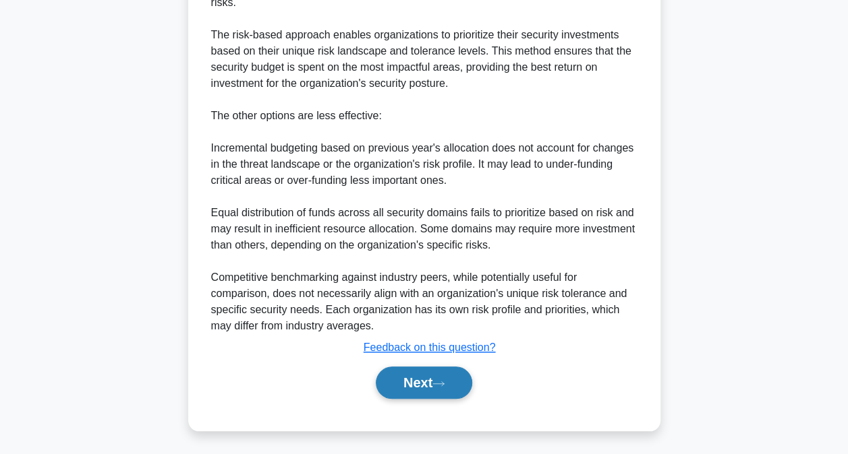
click at [454, 378] on button "Next" at bounding box center [424, 383] width 96 height 32
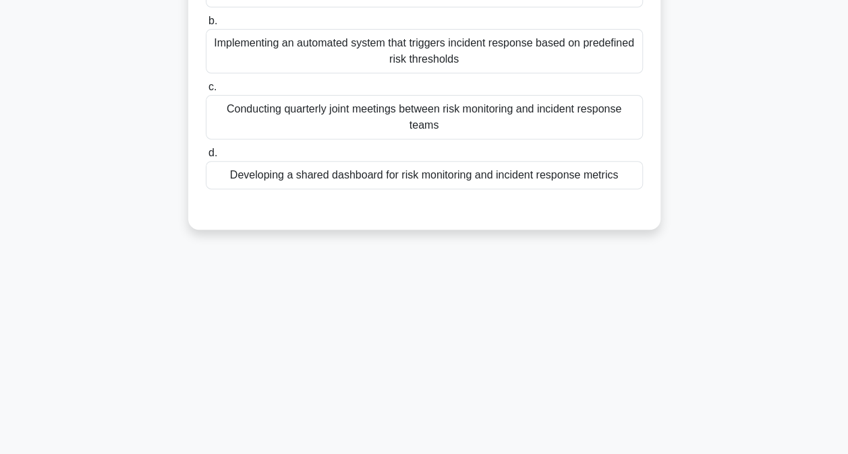
scroll to position [71, 0]
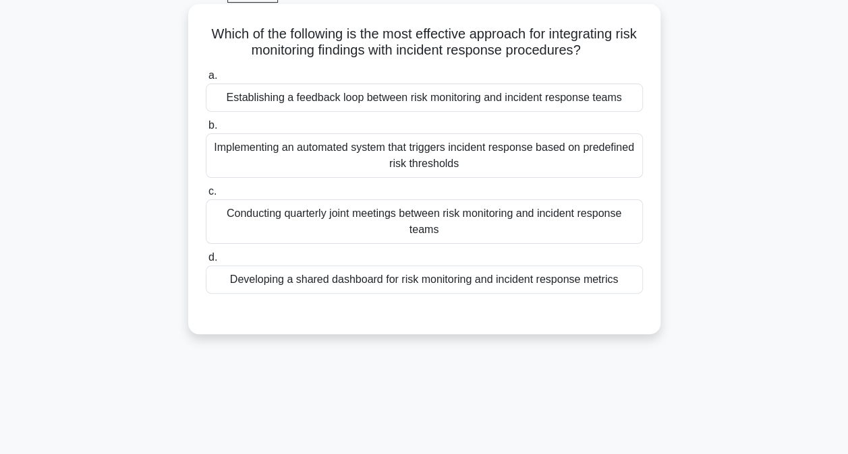
click at [423, 166] on div "Implementing an automated system that triggers incident response based on prede…" at bounding box center [424, 156] width 437 height 45
click at [206, 130] on input "b. Implementing an automated system that triggers incident response based on pr…" at bounding box center [206, 125] width 0 height 9
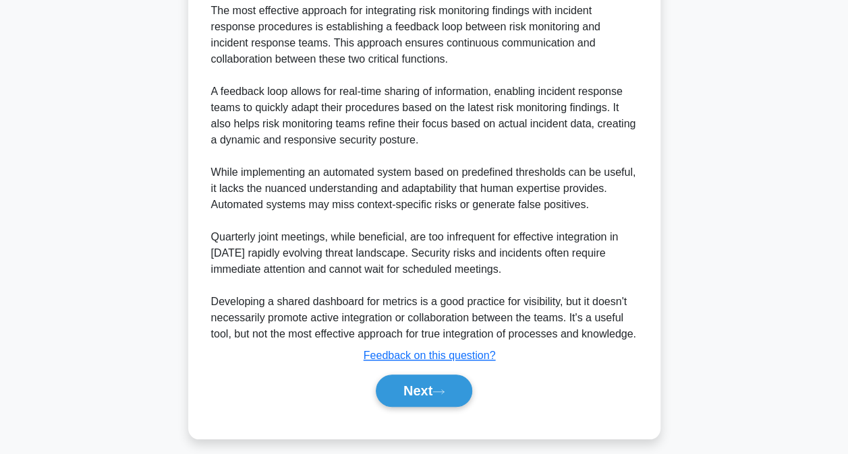
scroll to position [442, 0]
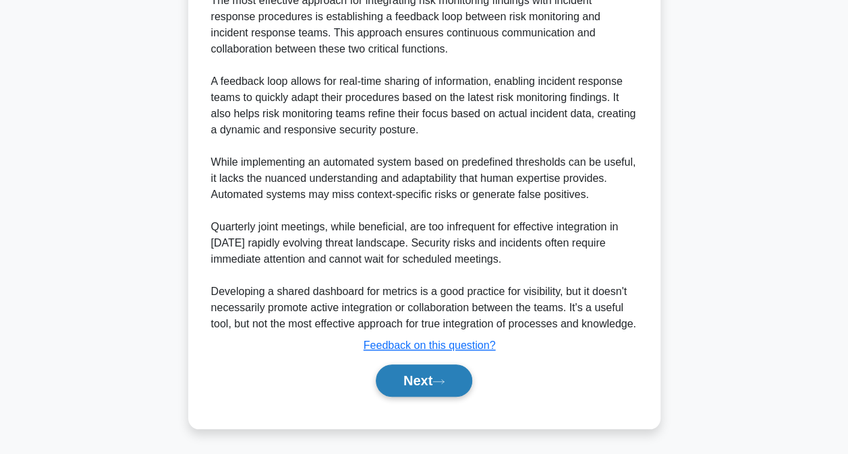
click at [416, 376] on button "Next" at bounding box center [424, 381] width 96 height 32
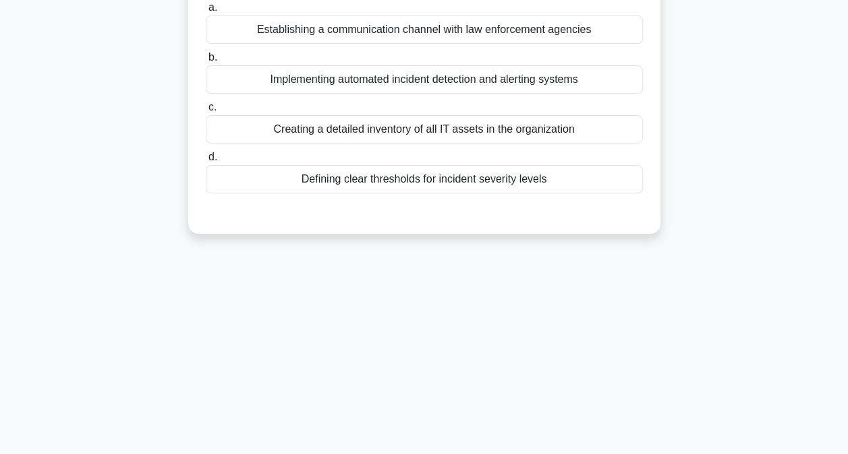
scroll to position [4, 0]
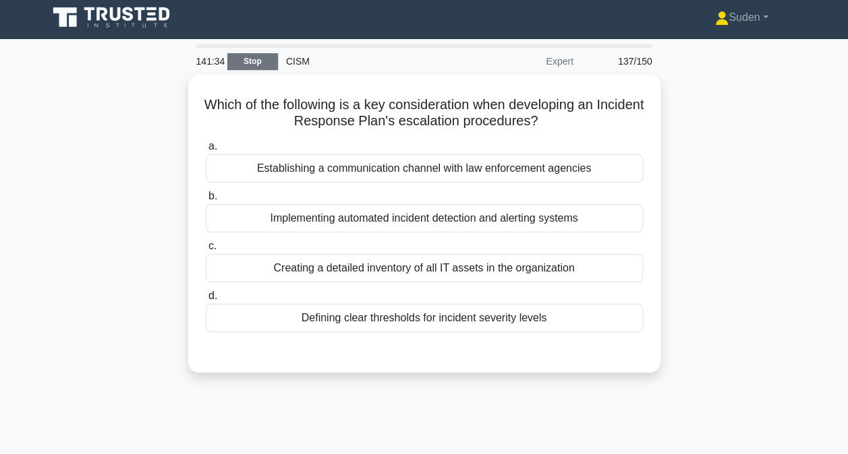
drag, startPoint x: 242, startPoint y: 60, endPoint x: 289, endPoint y: 63, distance: 46.6
click at [243, 60] on link "Stop" at bounding box center [252, 61] width 51 height 17
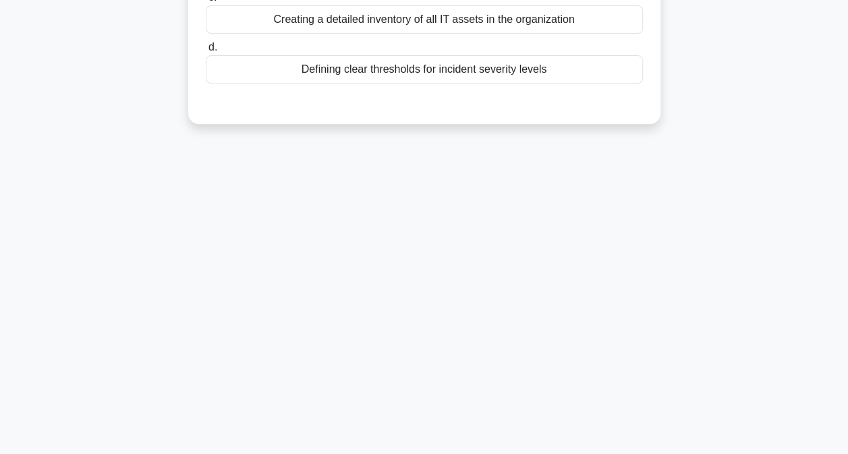
scroll to position [274, 0]
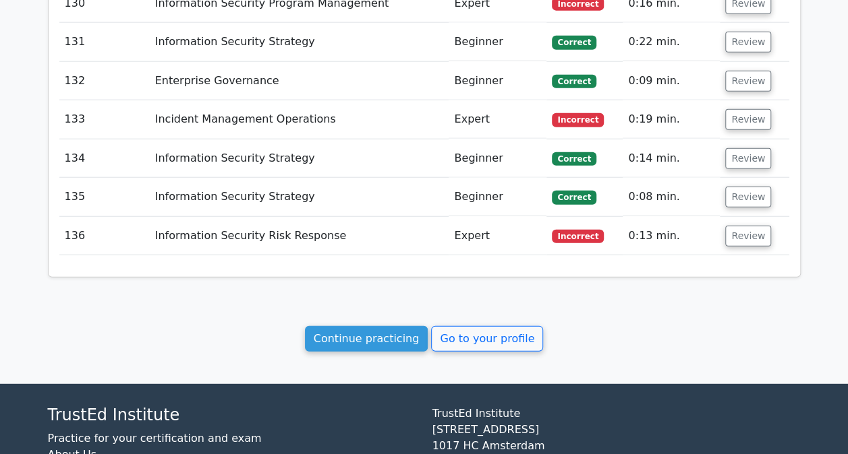
scroll to position [6702, 0]
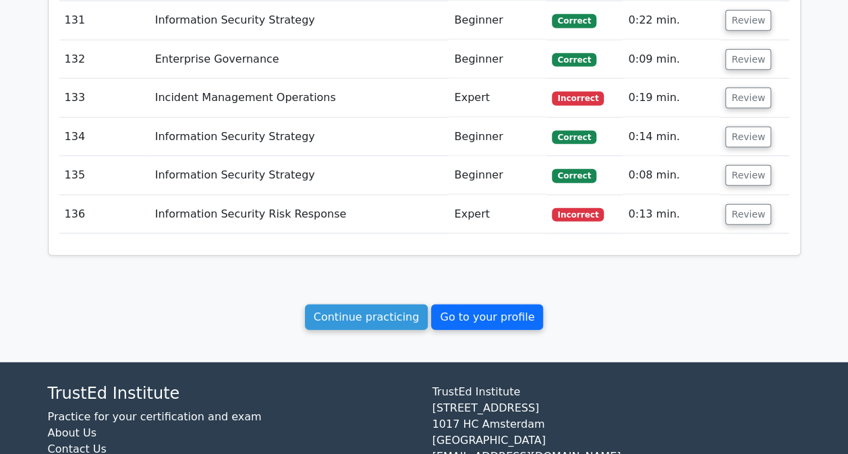
click at [456, 305] on link "Go to your profile" at bounding box center [487, 318] width 112 height 26
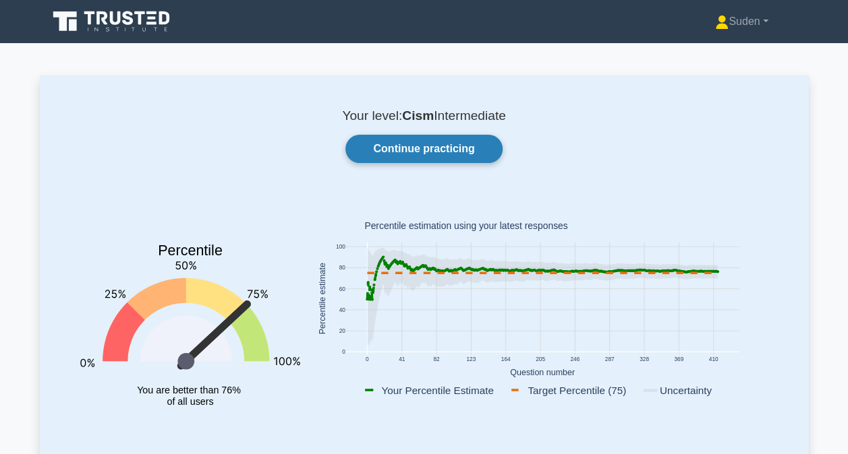
click at [415, 138] on link "Continue practicing" at bounding box center [423, 149] width 156 height 28
